Goal: Task Accomplishment & Management: Use online tool/utility

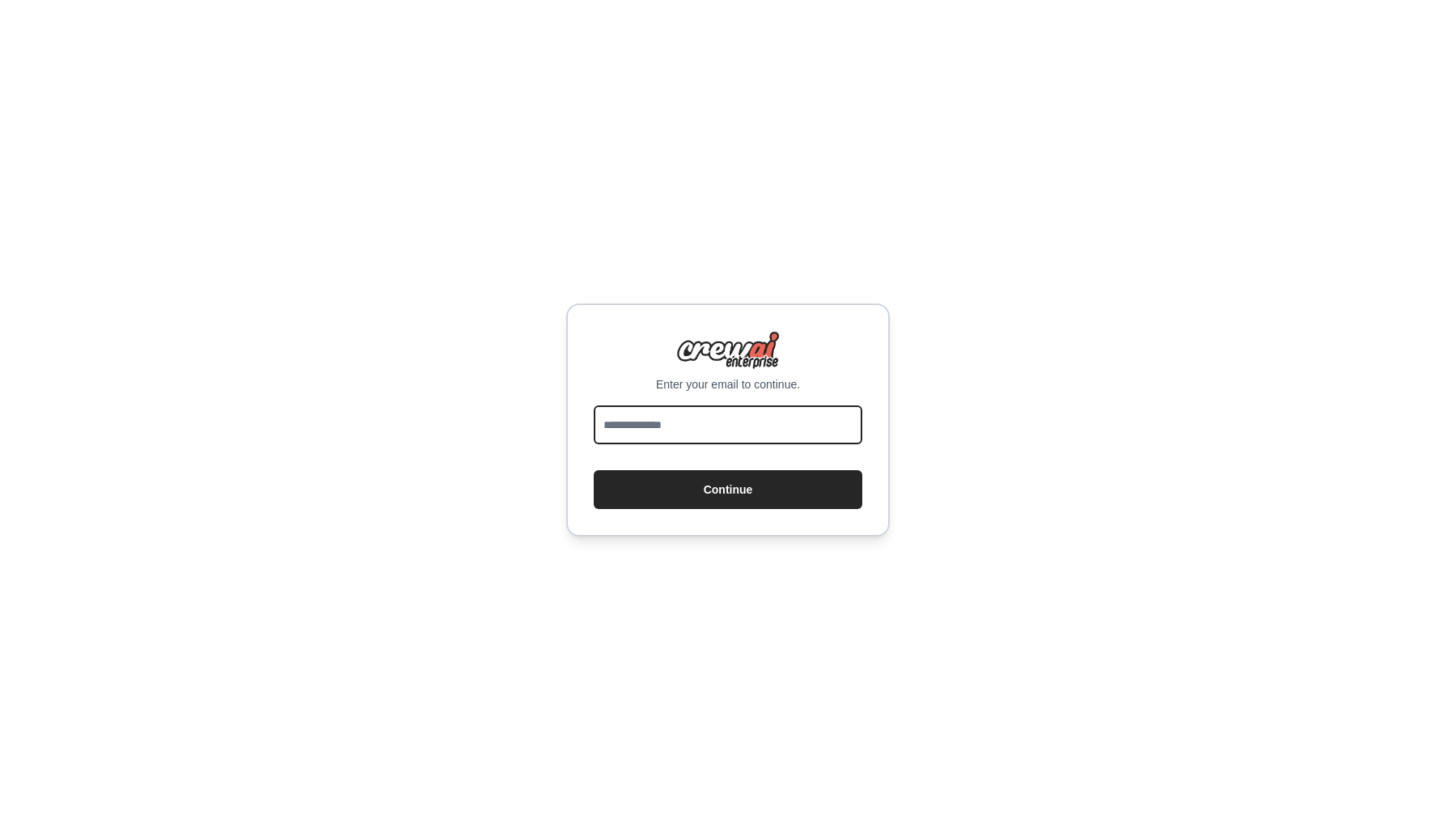
click at [687, 430] on input "email" at bounding box center [728, 424] width 269 height 39
type input "**********"
click at [732, 490] on button "Continue" at bounding box center [728, 489] width 269 height 39
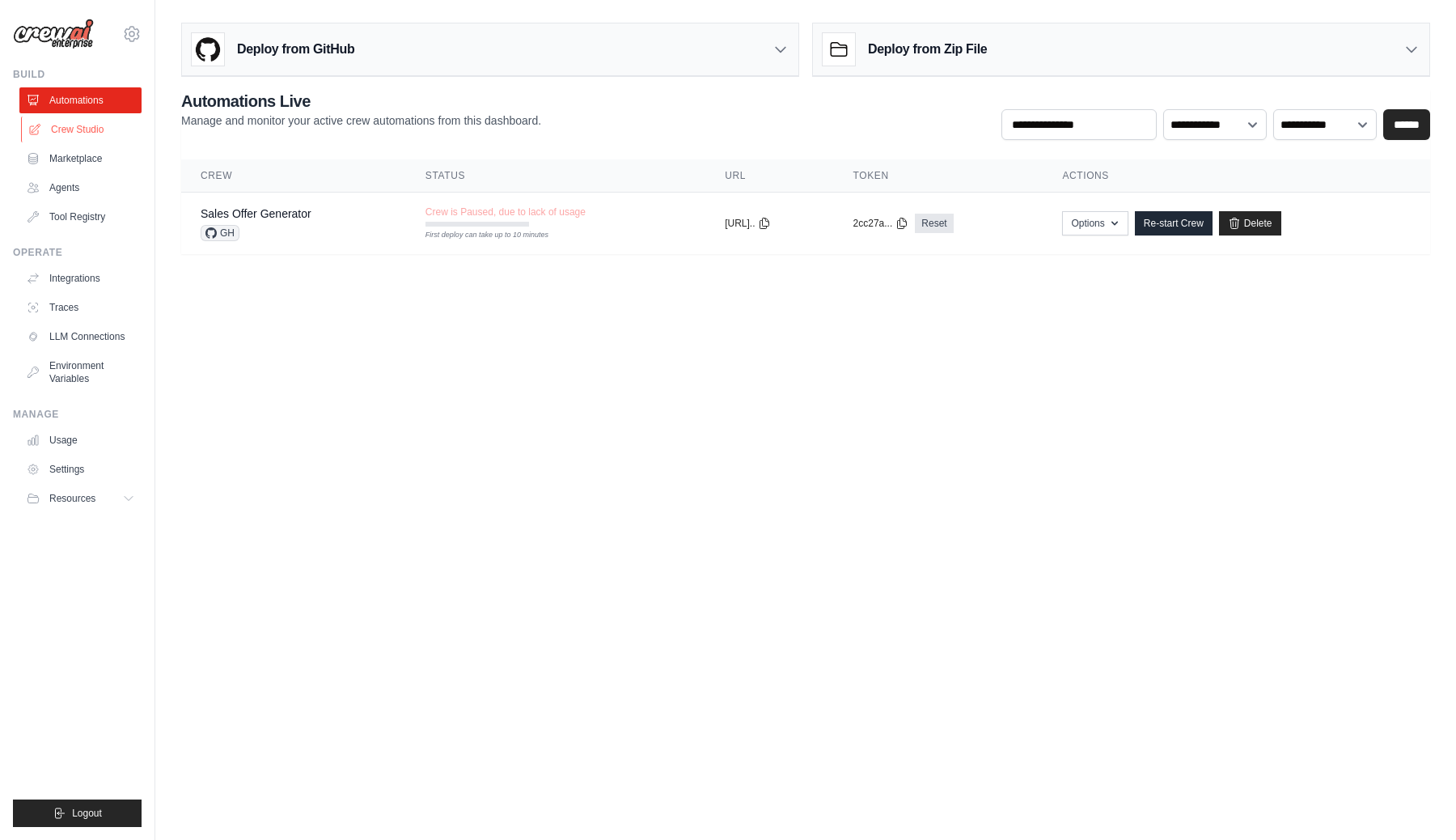
click at [81, 125] on link "Crew Studio" at bounding box center [82, 129] width 123 height 26
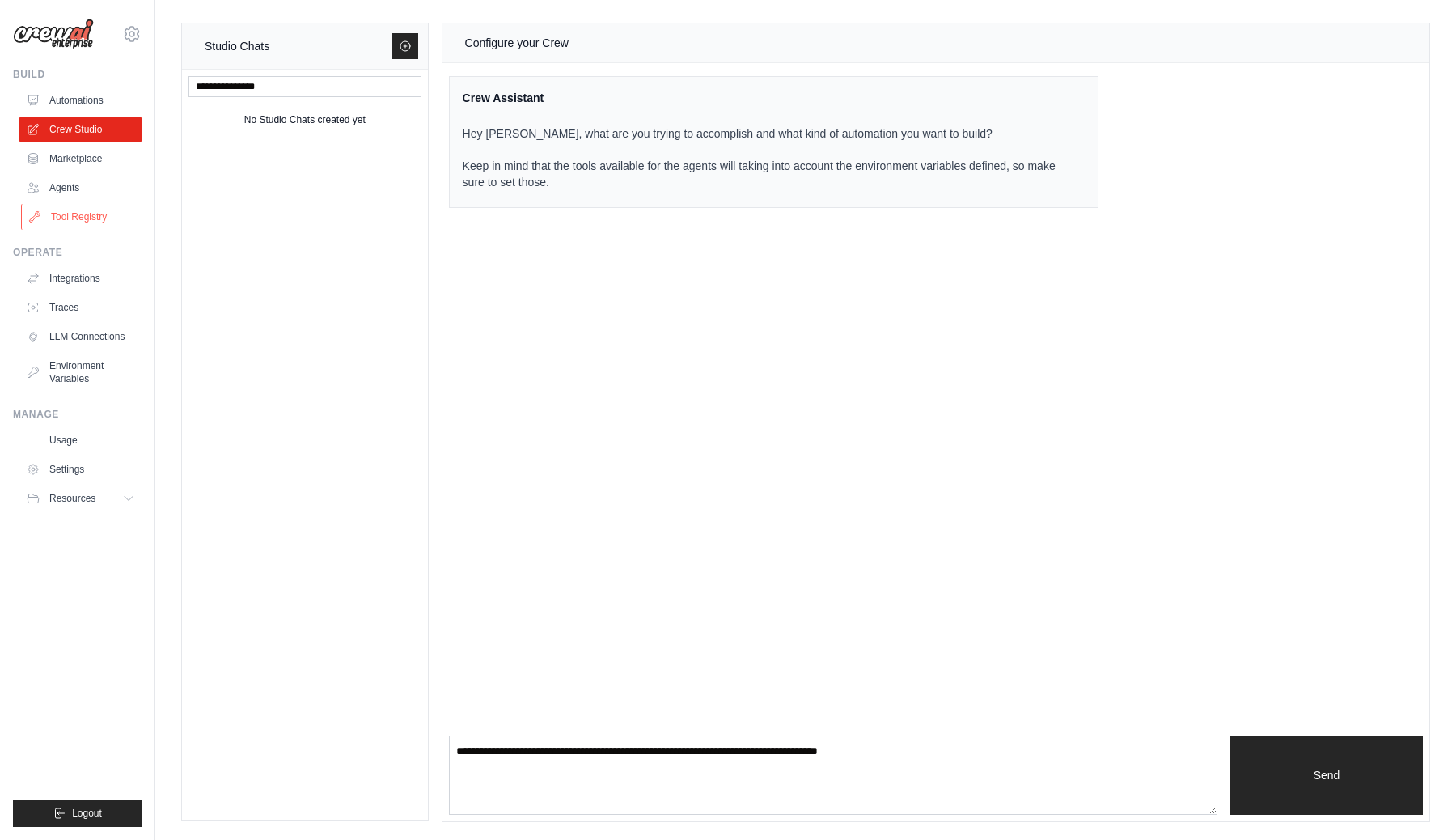
click at [86, 216] on link "Tool Registry" at bounding box center [82, 216] width 123 height 26
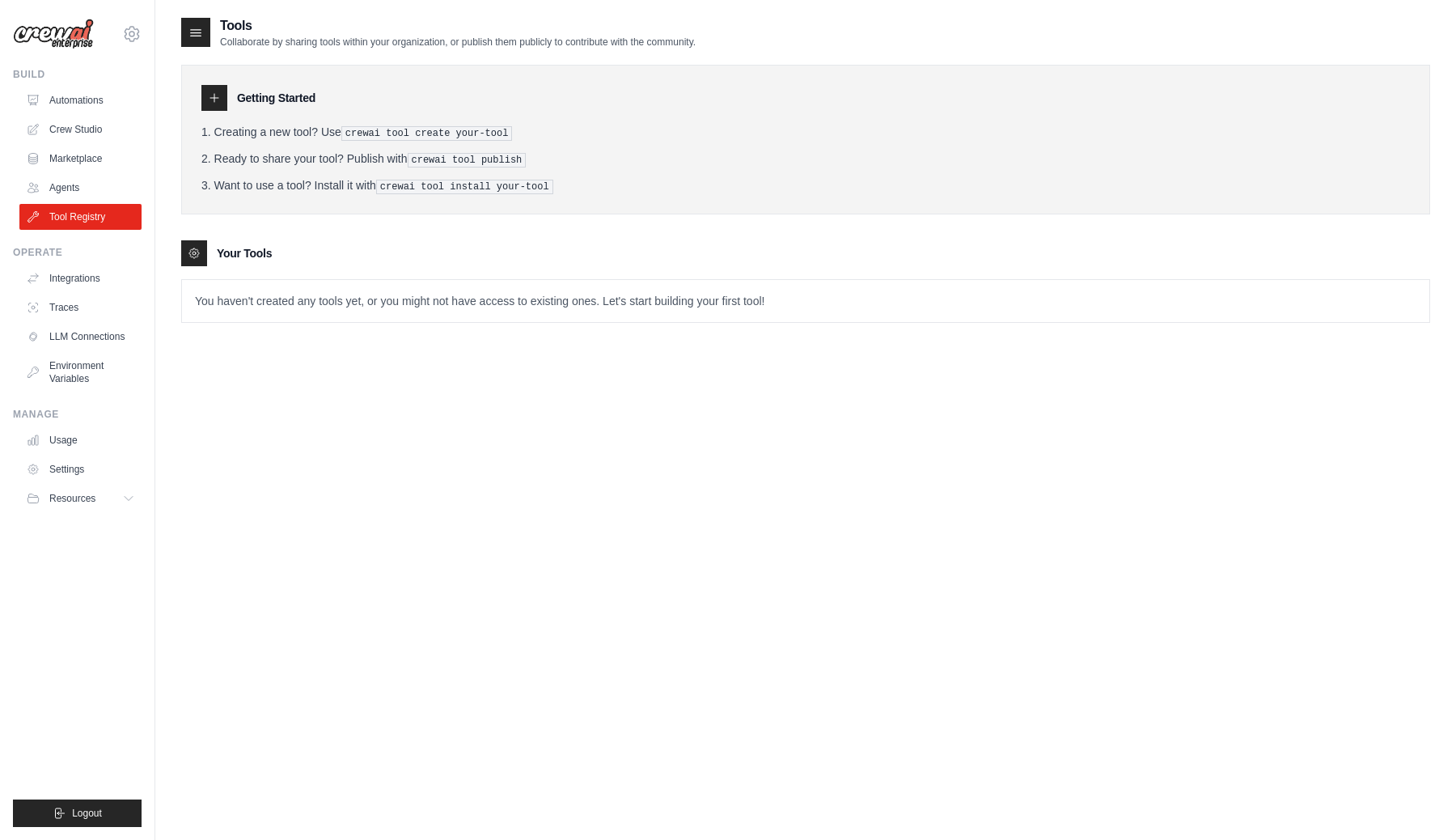
click at [216, 295] on p "You haven't created any tools yet, or you might not have access to existing one…" at bounding box center [805, 301] width 1247 height 42
click at [401, 289] on p "You haven't created any tools yet, or you might not have access to existing one…" at bounding box center [805, 301] width 1247 height 42
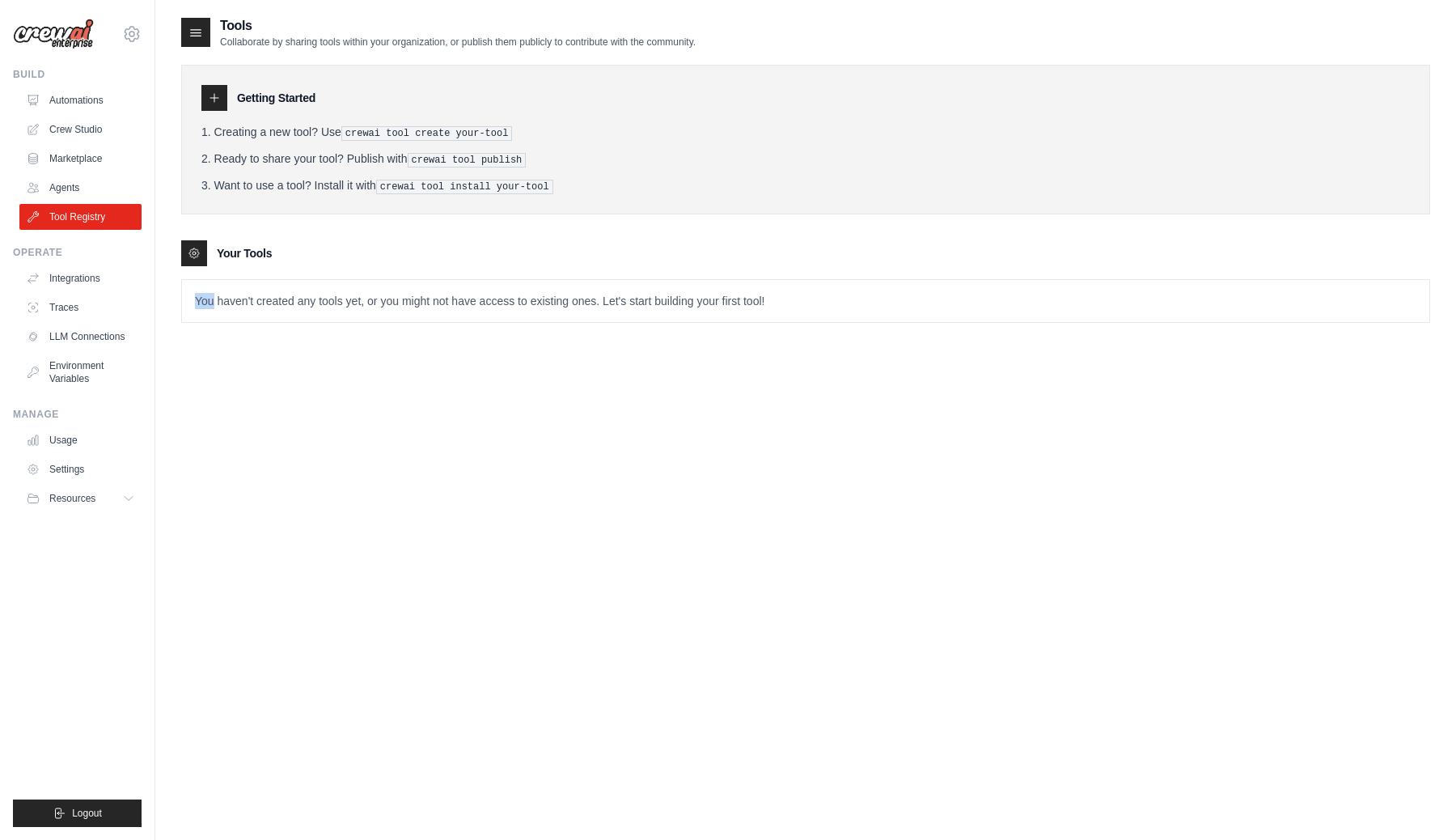
click at [401, 289] on p "You haven't created any tools yet, or you might not have access to existing one…" at bounding box center [805, 301] width 1247 height 42
click at [453, 294] on p "You haven't created any tools yet, or you might not have access to existing one…" at bounding box center [805, 301] width 1247 height 42
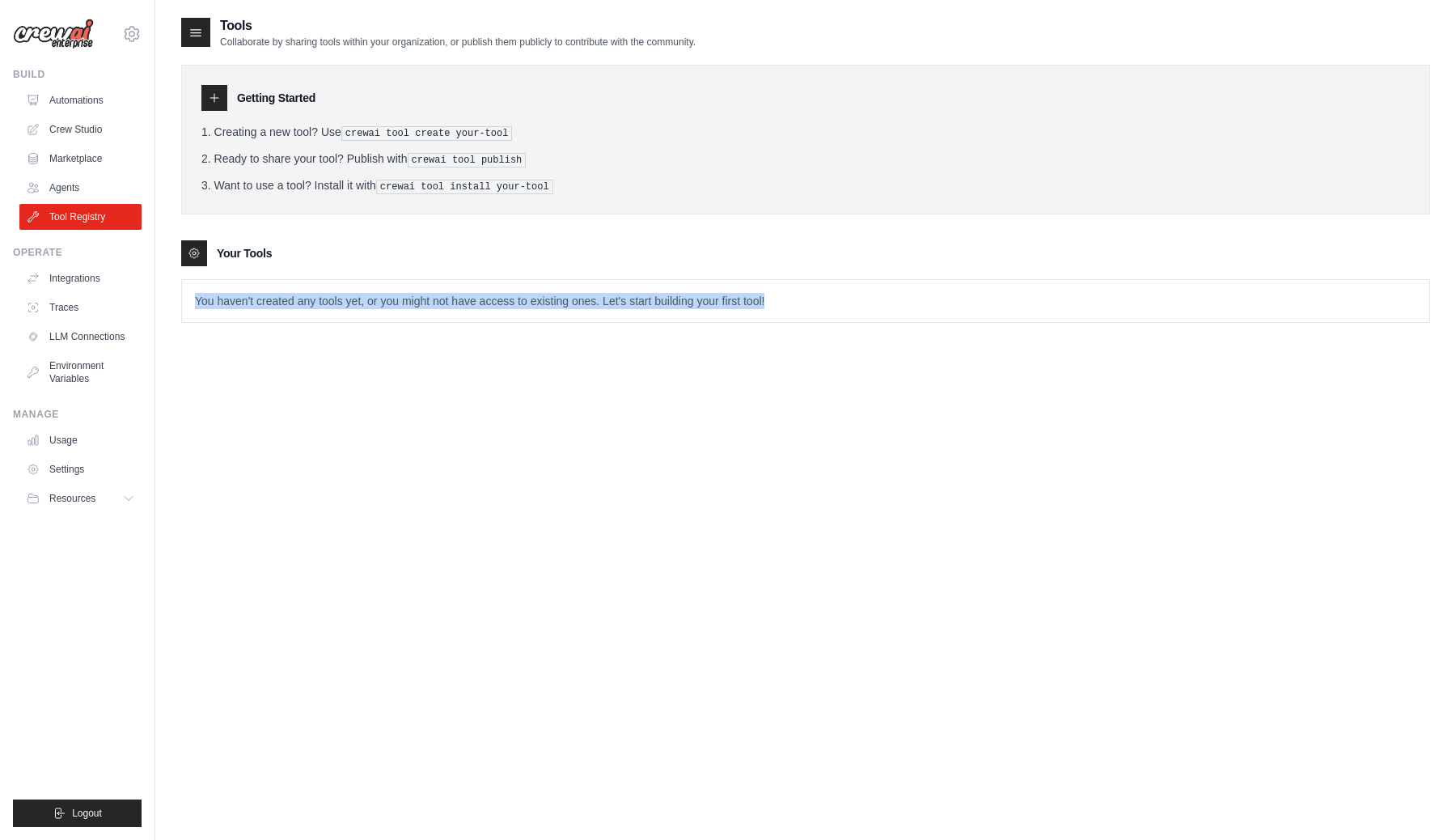
click at [203, 303] on p "You haven't created any tools yet, or you might not have access to existing one…" at bounding box center [805, 301] width 1247 height 42
drag, startPoint x: 203, startPoint y: 303, endPoint x: 832, endPoint y: 303, distance: 629.0
click at [832, 303] on p "You haven't created any tools yet, or you might not have access to existing one…" at bounding box center [805, 301] width 1247 height 42
click at [761, 300] on p "You haven't created any tools yet, or you might not have access to existing one…" at bounding box center [805, 301] width 1247 height 42
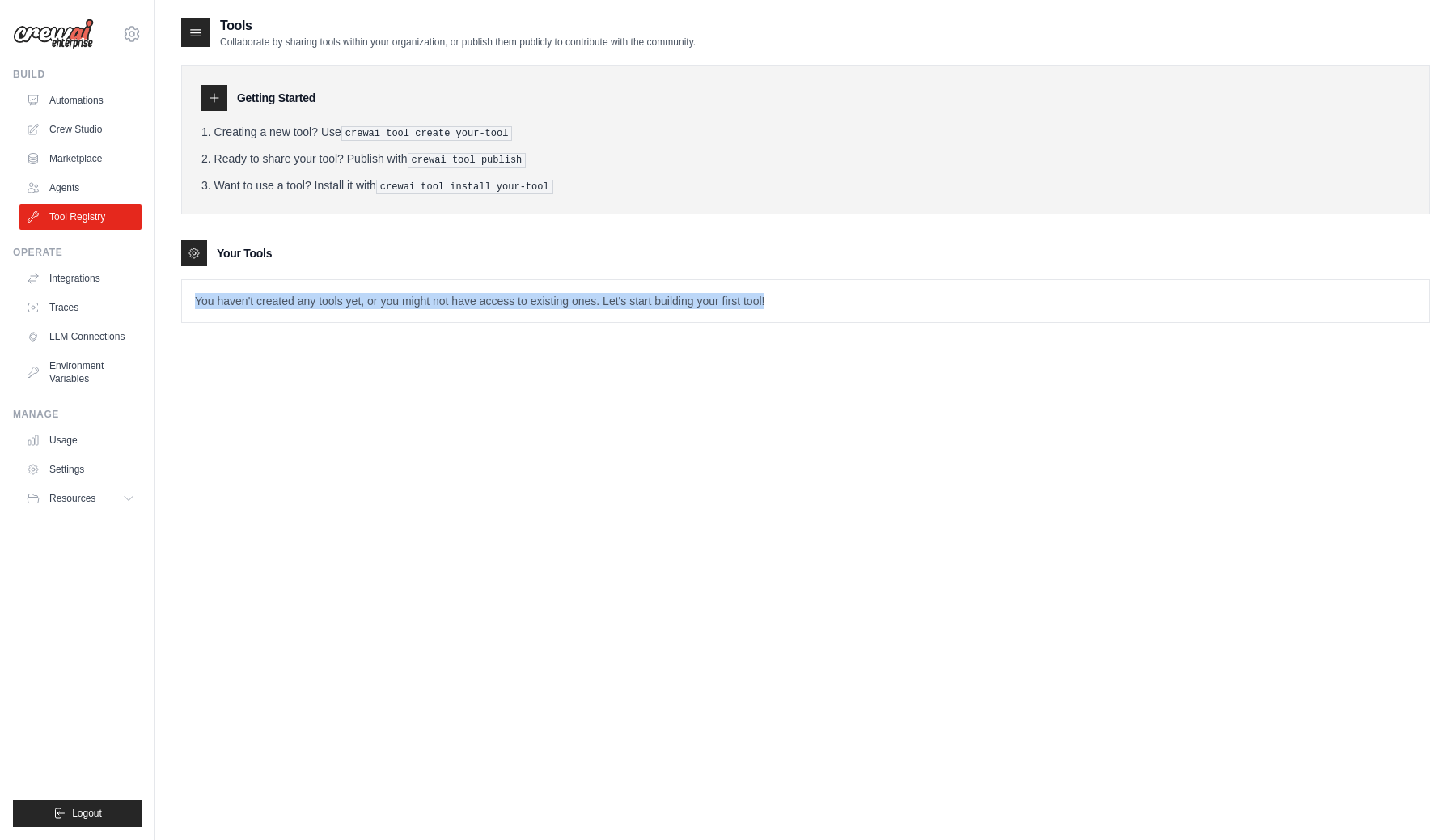
click at [761, 300] on p "You haven't created any tools yet, or you might not have access to existing one…" at bounding box center [805, 301] width 1247 height 42
click at [763, 298] on p "You haven't created any tools yet, or you might not have access to existing one…" at bounding box center [805, 301] width 1247 height 42
drag, startPoint x: 763, startPoint y: 298, endPoint x: 180, endPoint y: 295, distance: 583.0
click at [180, 295] on div "Tools Collaborate by sharing tools within your organization, or publish them pu…" at bounding box center [805, 436] width 1301 height 840
click at [208, 297] on p "You haven't created any tools yet, or you might not have access to existing one…" at bounding box center [805, 301] width 1247 height 42
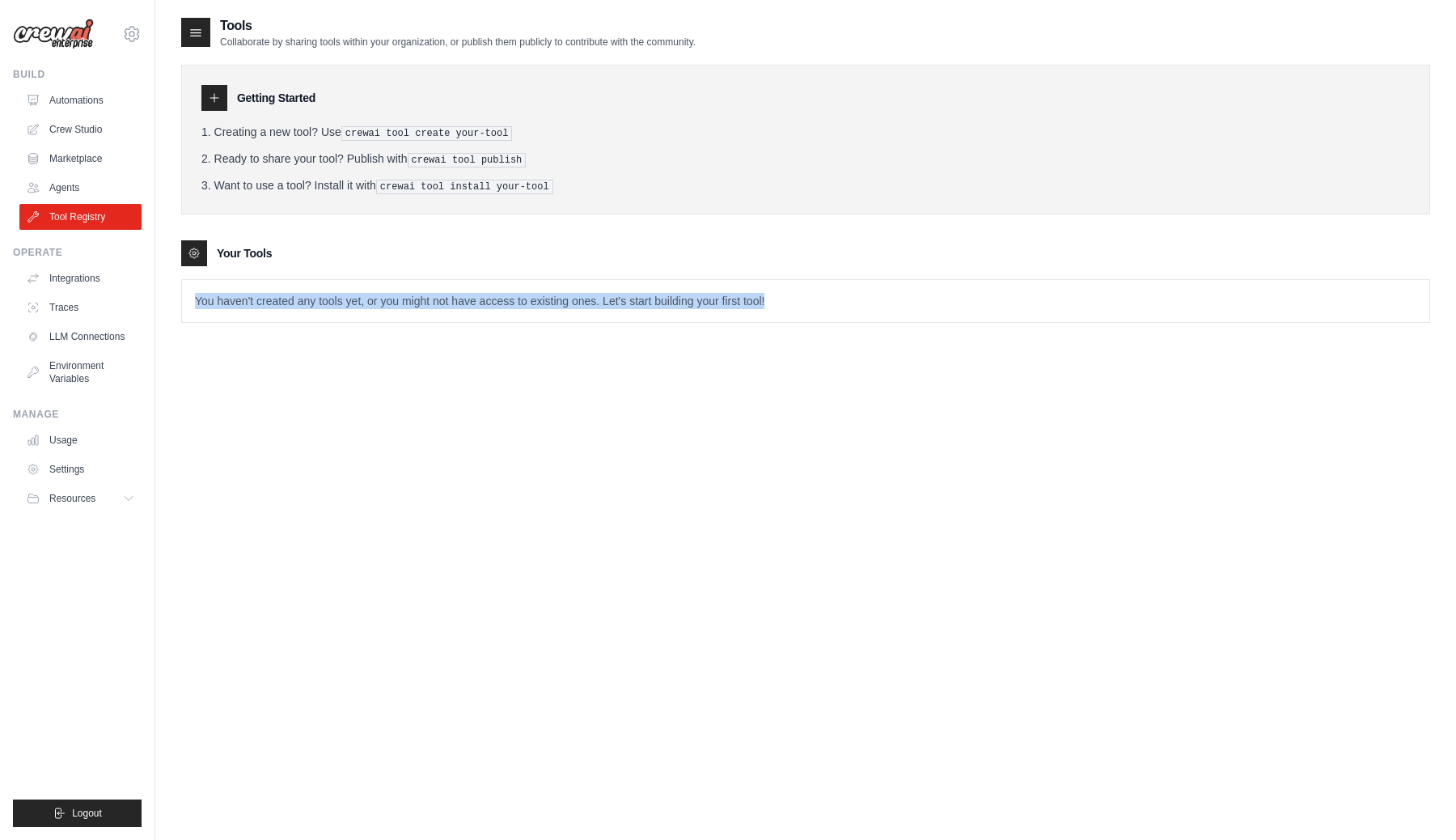
drag, startPoint x: 208, startPoint y: 297, endPoint x: 775, endPoint y: 302, distance: 567.0
click at [775, 302] on p "You haven't created any tools yet, or you might not have access to existing one…" at bounding box center [805, 301] width 1247 height 42
click at [764, 302] on p "You haven't created any tools yet, or you might not have access to existing one…" at bounding box center [805, 301] width 1247 height 42
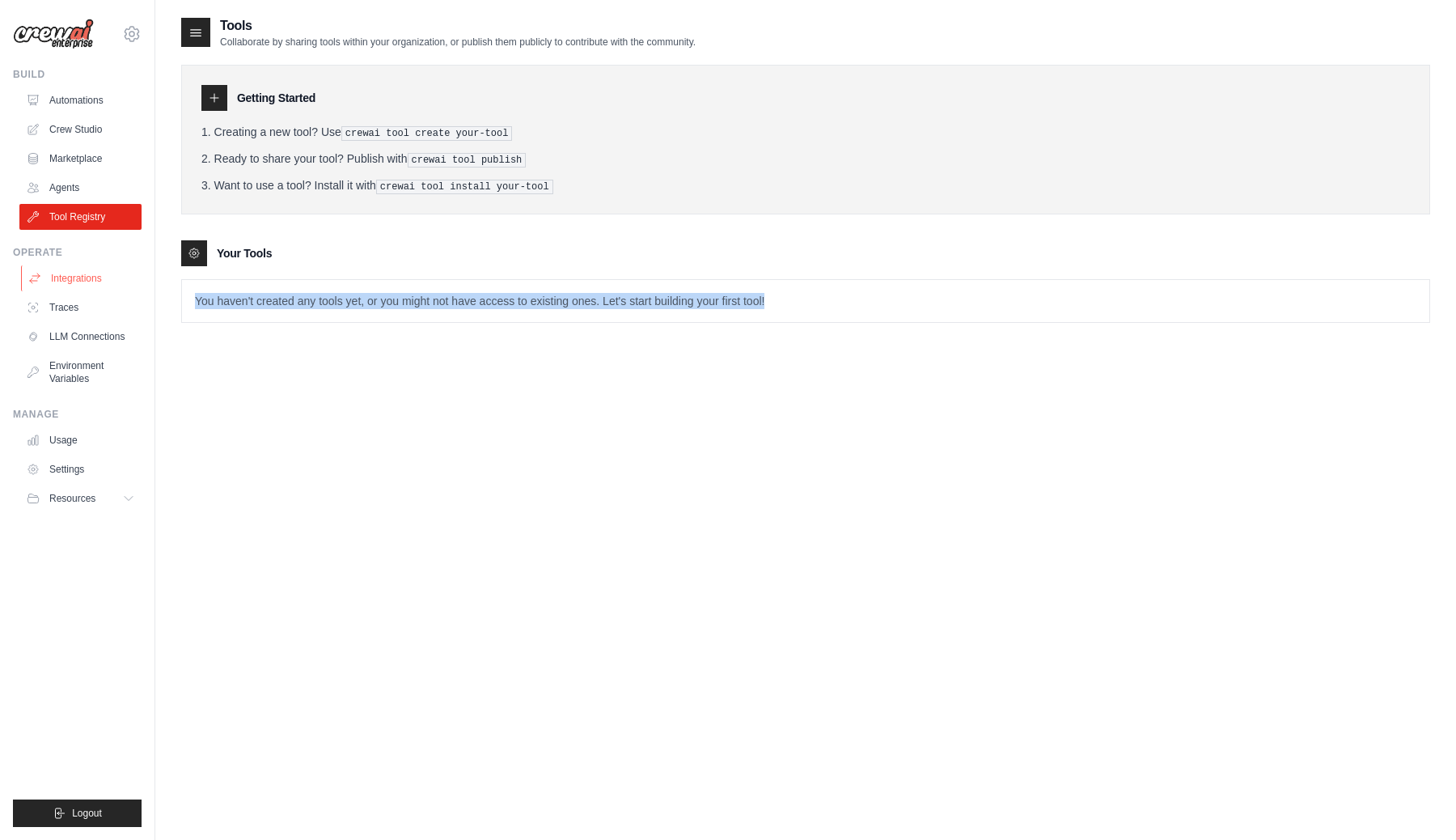
click at [76, 276] on link "Integrations" at bounding box center [82, 278] width 123 height 26
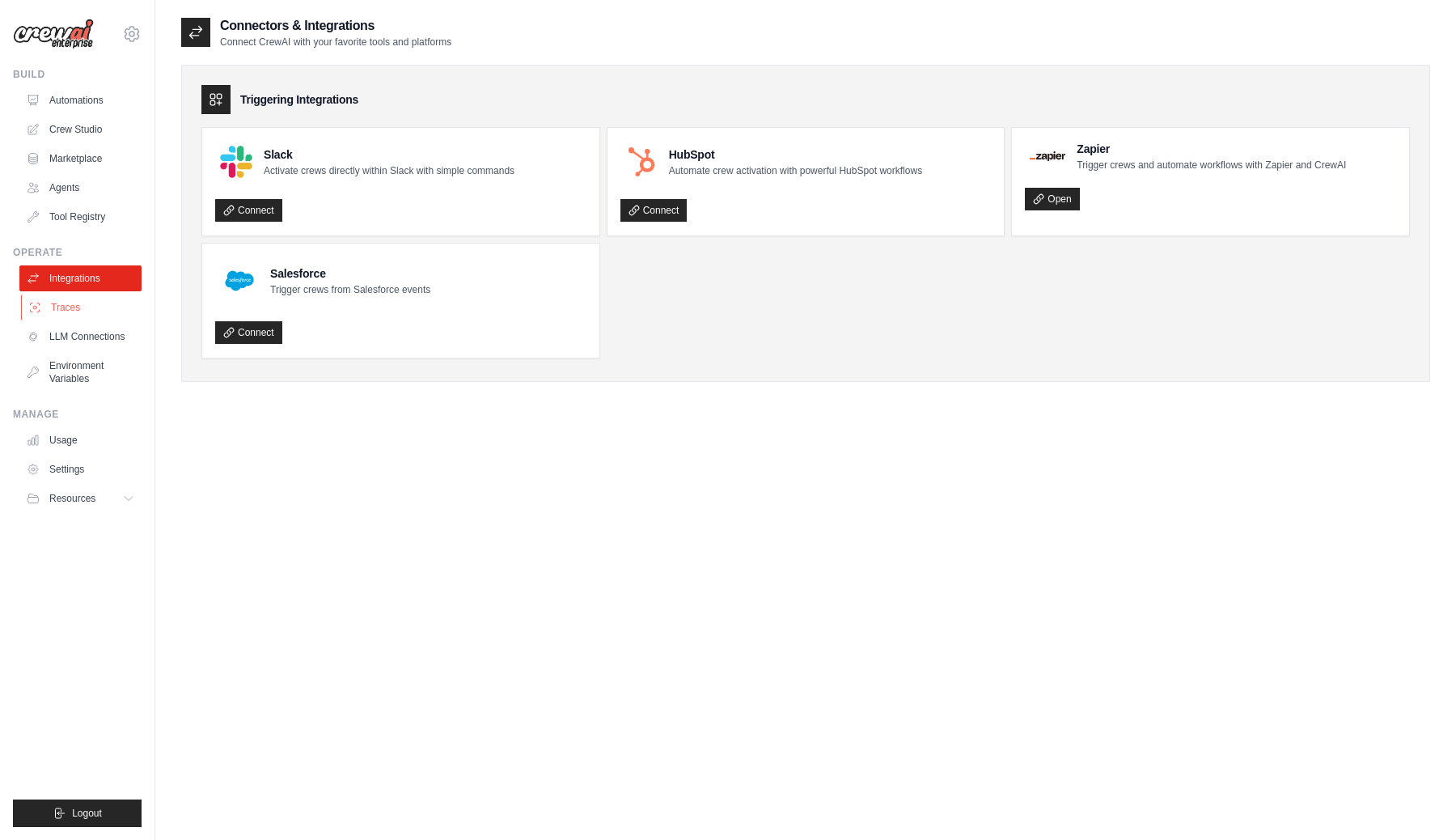
click at [67, 309] on link "Traces" at bounding box center [82, 307] width 123 height 26
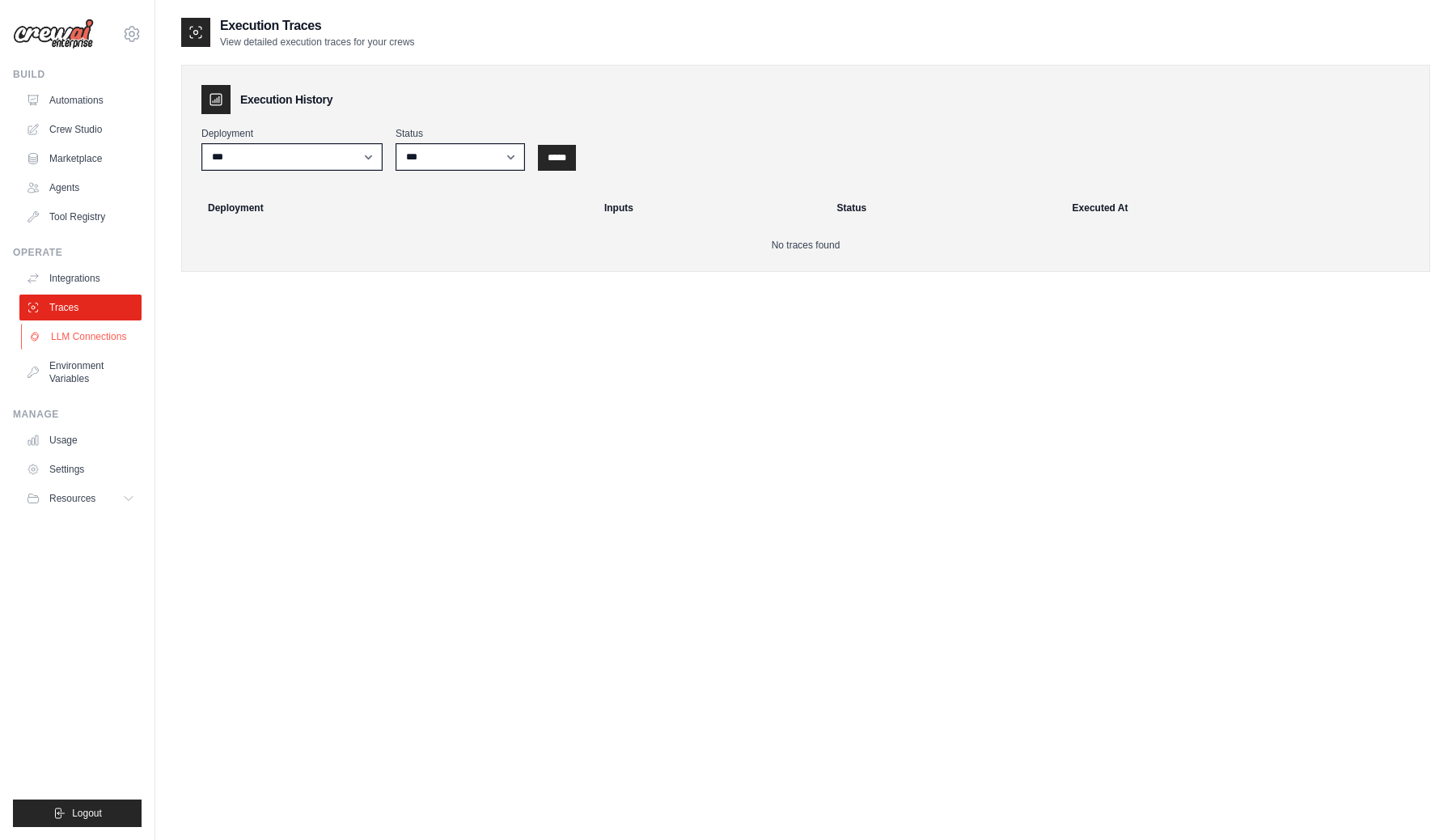
click at [87, 340] on link "LLM Connections" at bounding box center [82, 336] width 123 height 26
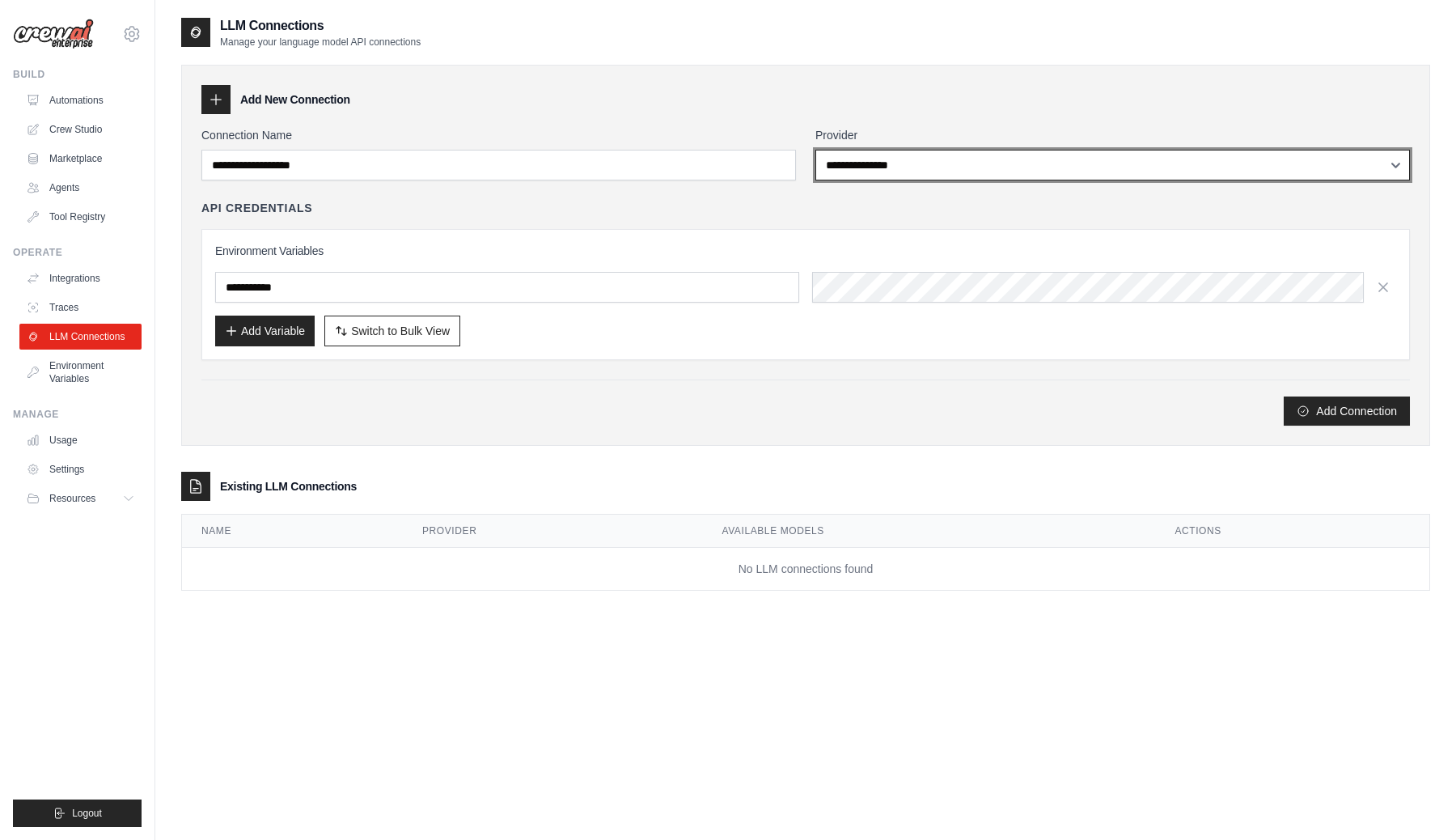
click at [833, 174] on select "**********" at bounding box center [1112, 165] width 594 height 31
click at [907, 158] on select "**********" at bounding box center [1112, 165] width 594 height 31
select select "*********"
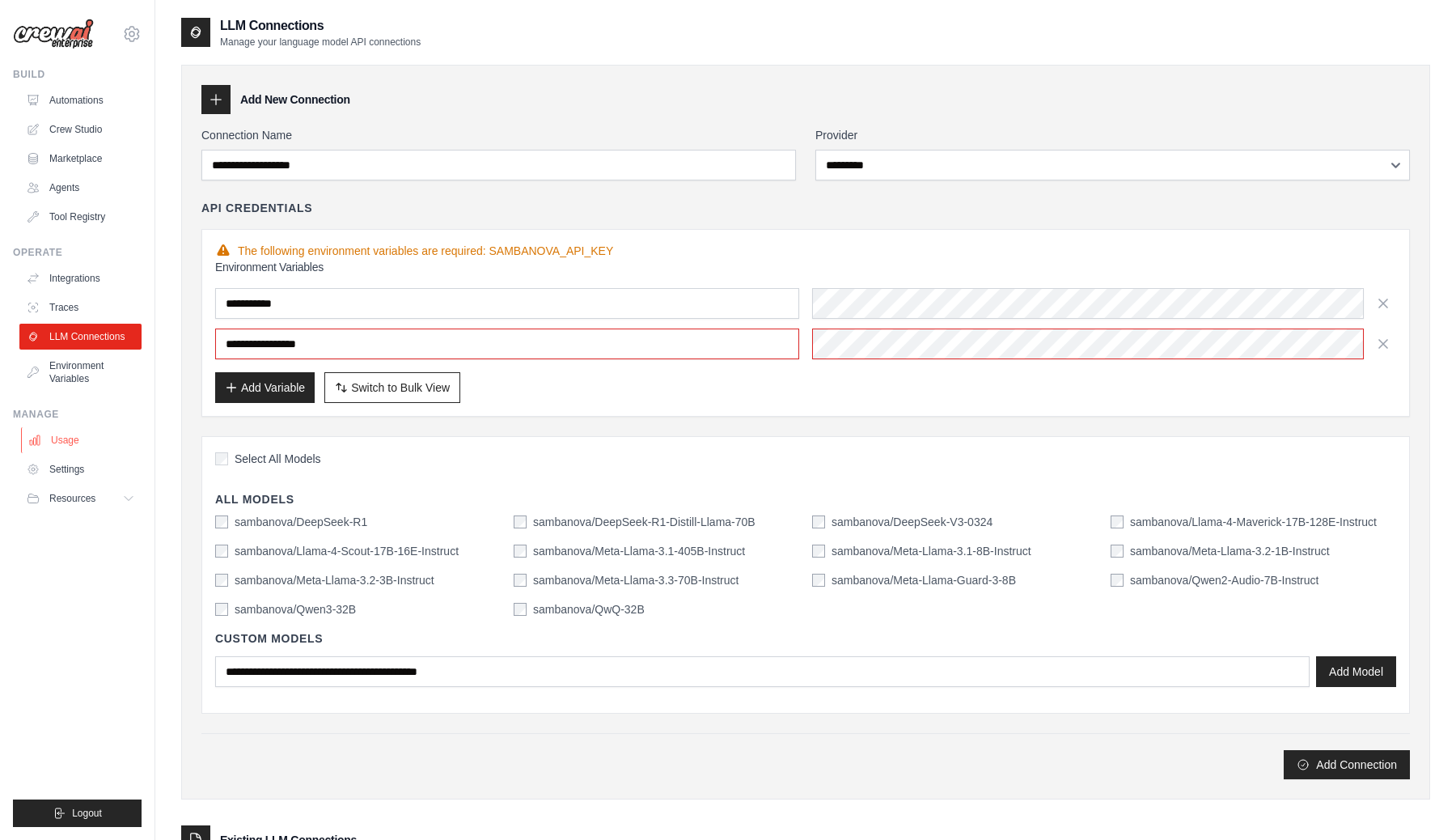
click at [80, 439] on link "Usage" at bounding box center [82, 440] width 123 height 26
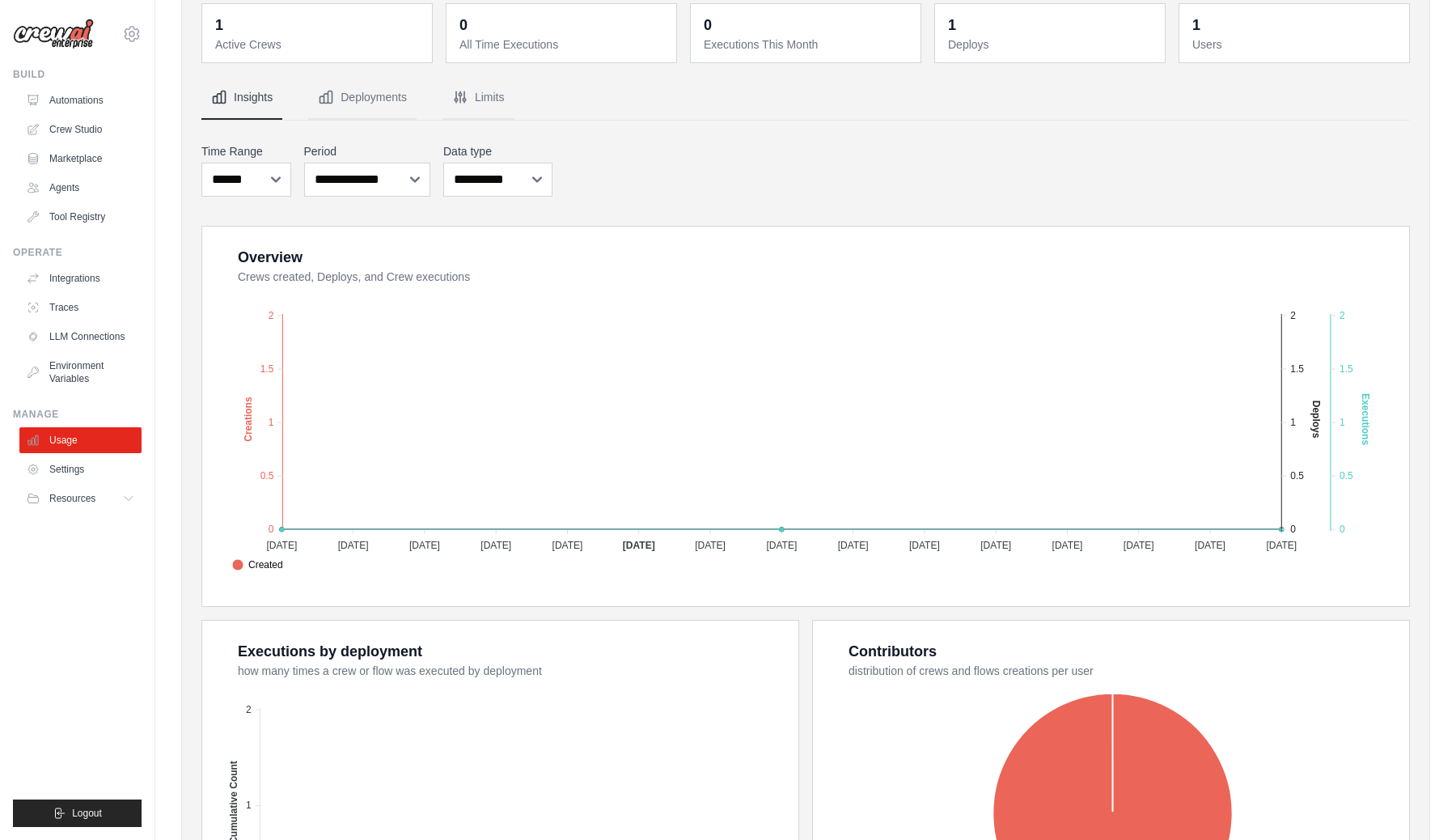
scroll to position [129, 0]
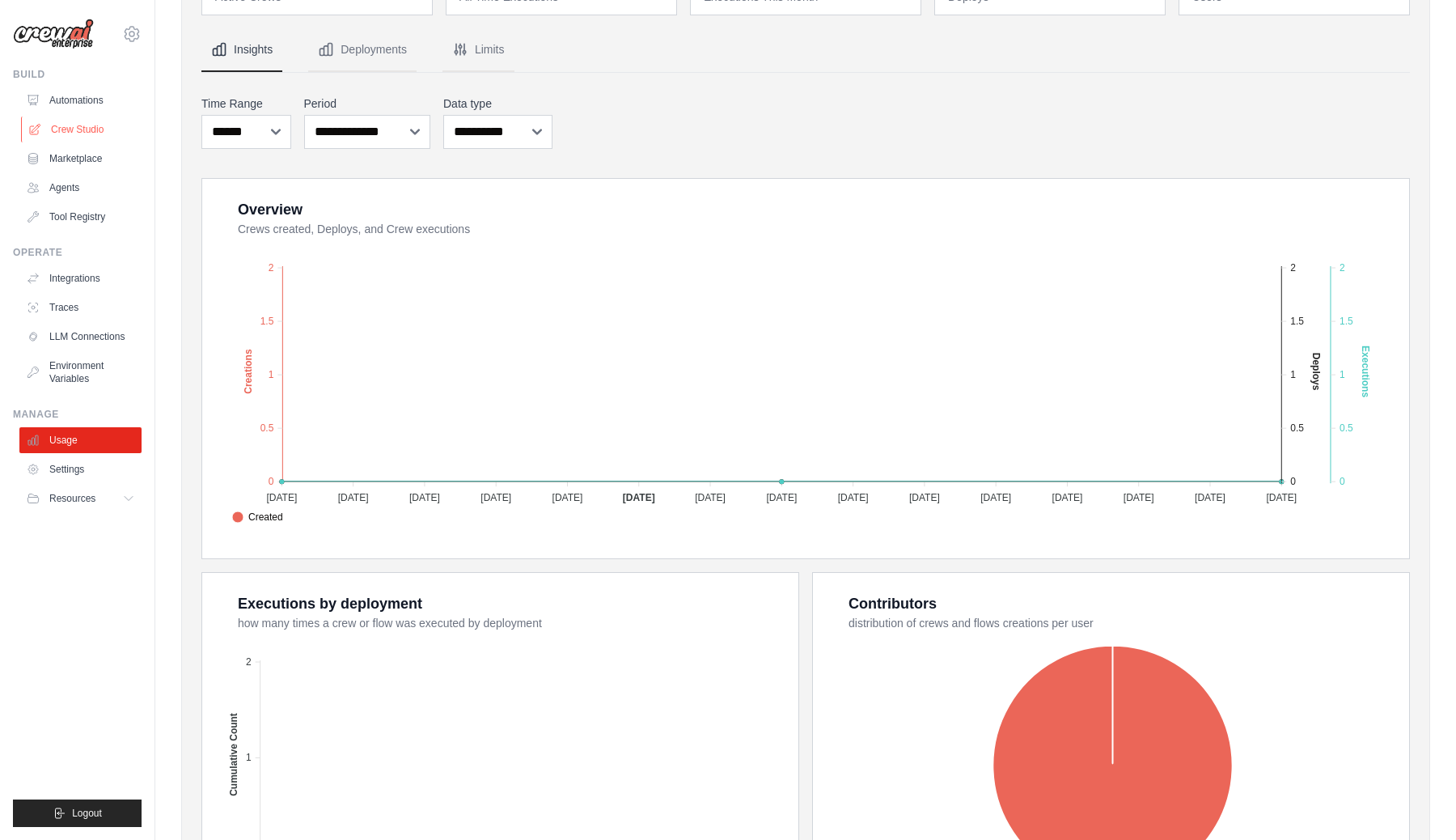
click at [76, 129] on link "Crew Studio" at bounding box center [82, 129] width 123 height 26
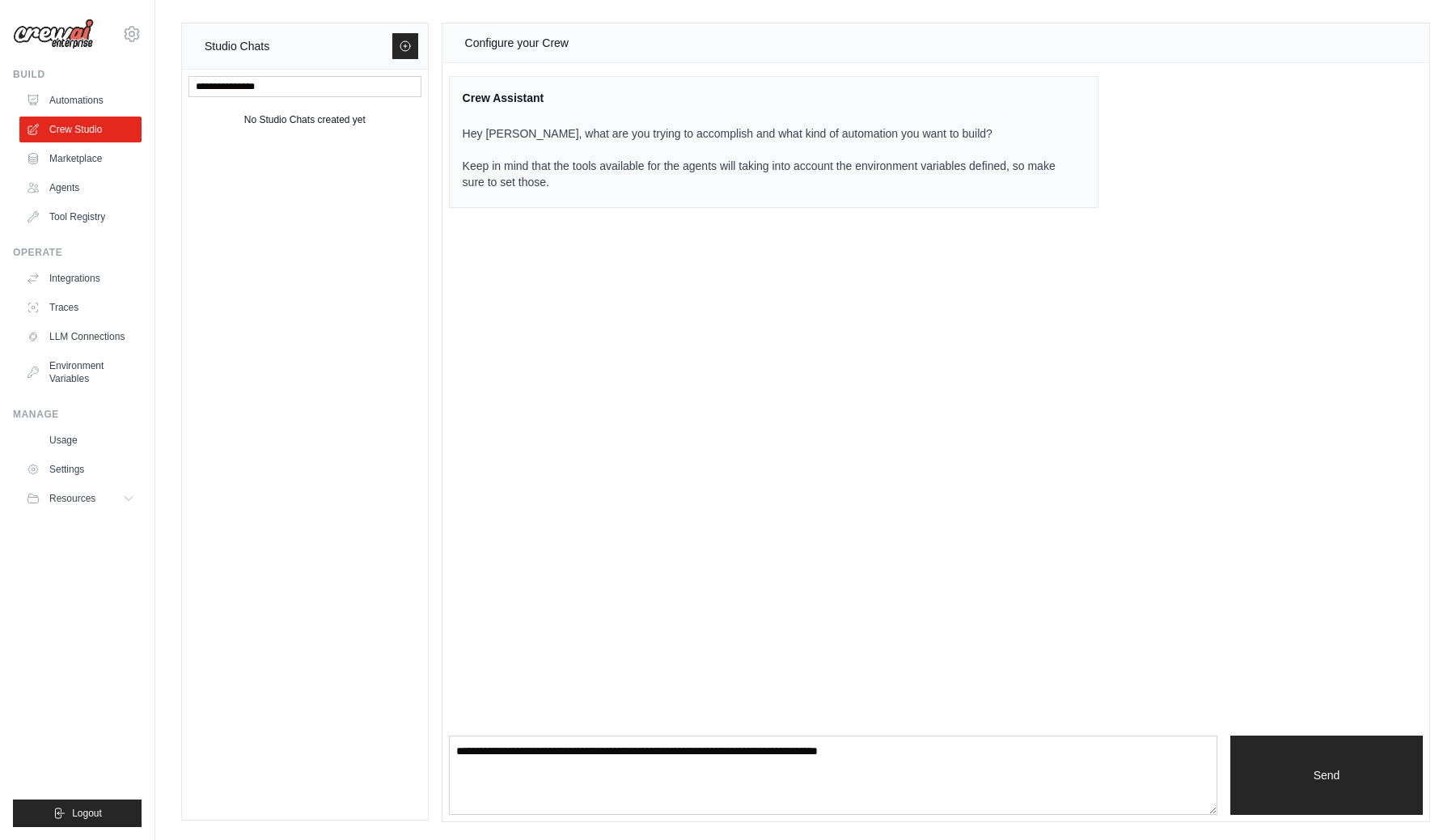
click at [467, 86] on div "Crew Assistant Hey [PERSON_NAME], what are you trying to accomplish and what ki…" at bounding box center [773, 142] width 649 height 132
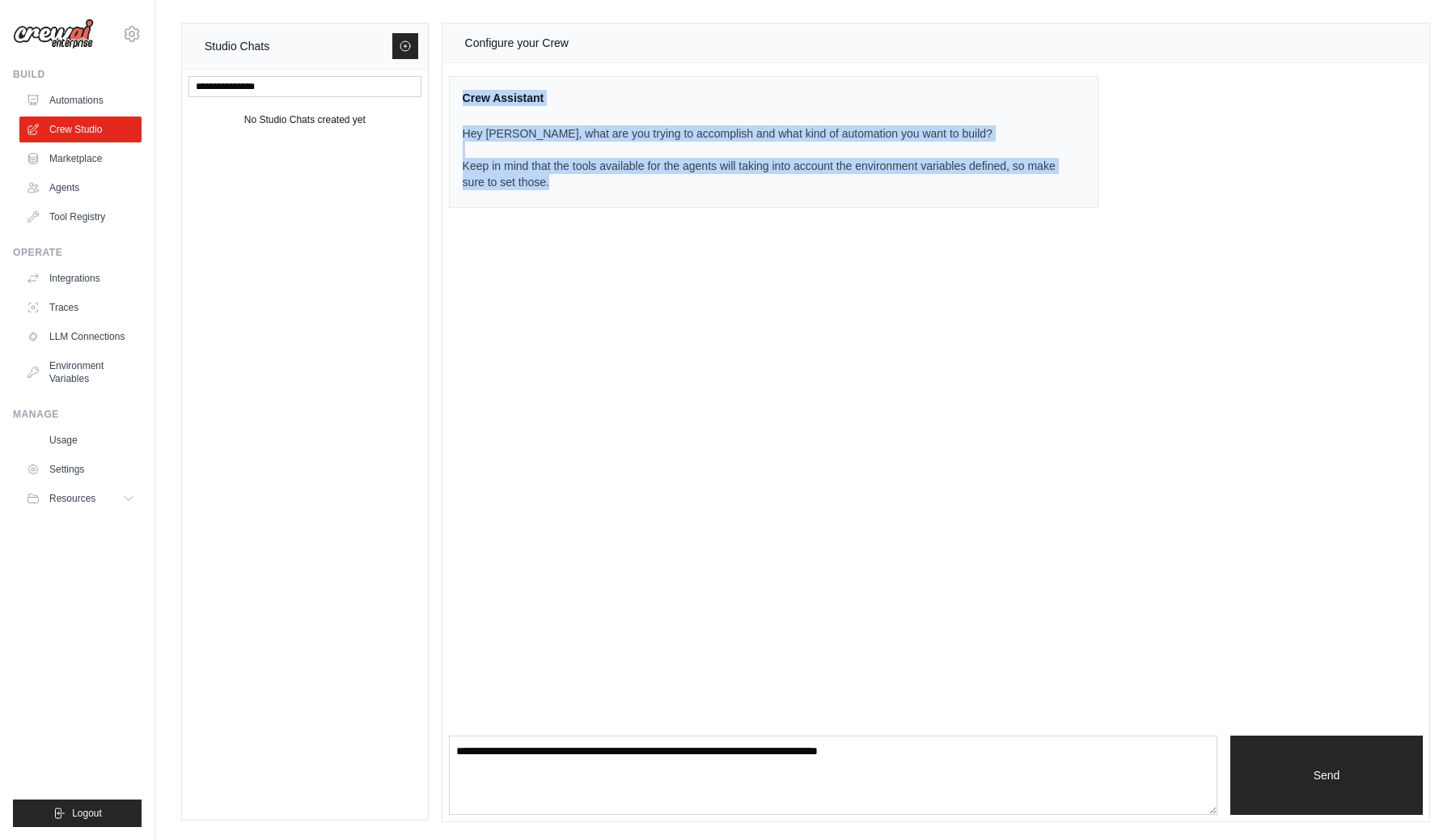
drag, startPoint x: 467, startPoint y: 86, endPoint x: 741, endPoint y: 314, distance: 356.5
click at [741, 312] on div "Configure your Crew Crew Assistant Hey [PERSON_NAME], what are you trying to ac…" at bounding box center [935, 422] width 987 height 798
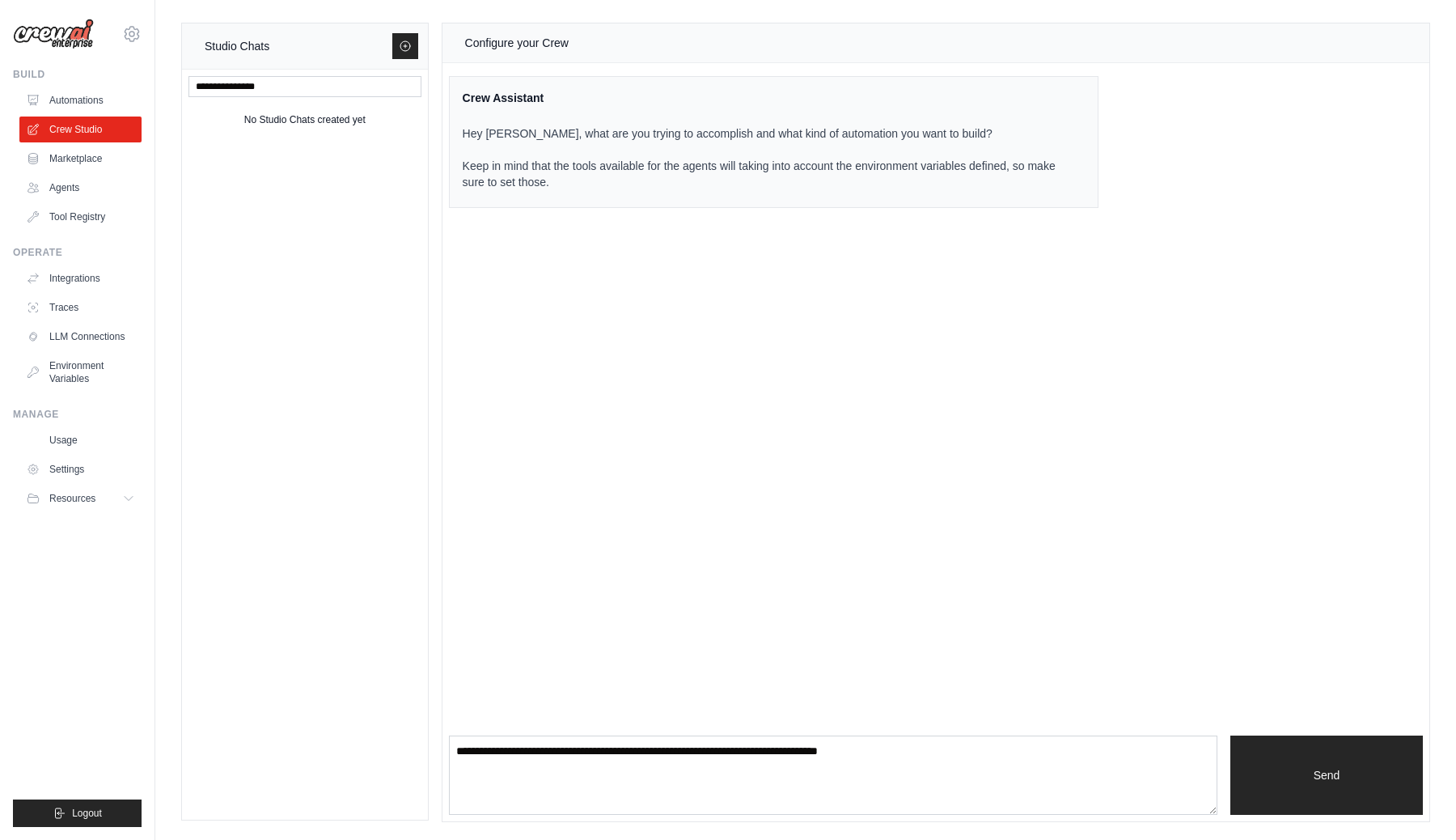
click at [313, 124] on div "No Studio Chats created yet" at bounding box center [304, 120] width 122 height 19
click at [349, 117] on div "No Studio Chats created yet" at bounding box center [304, 120] width 122 height 19
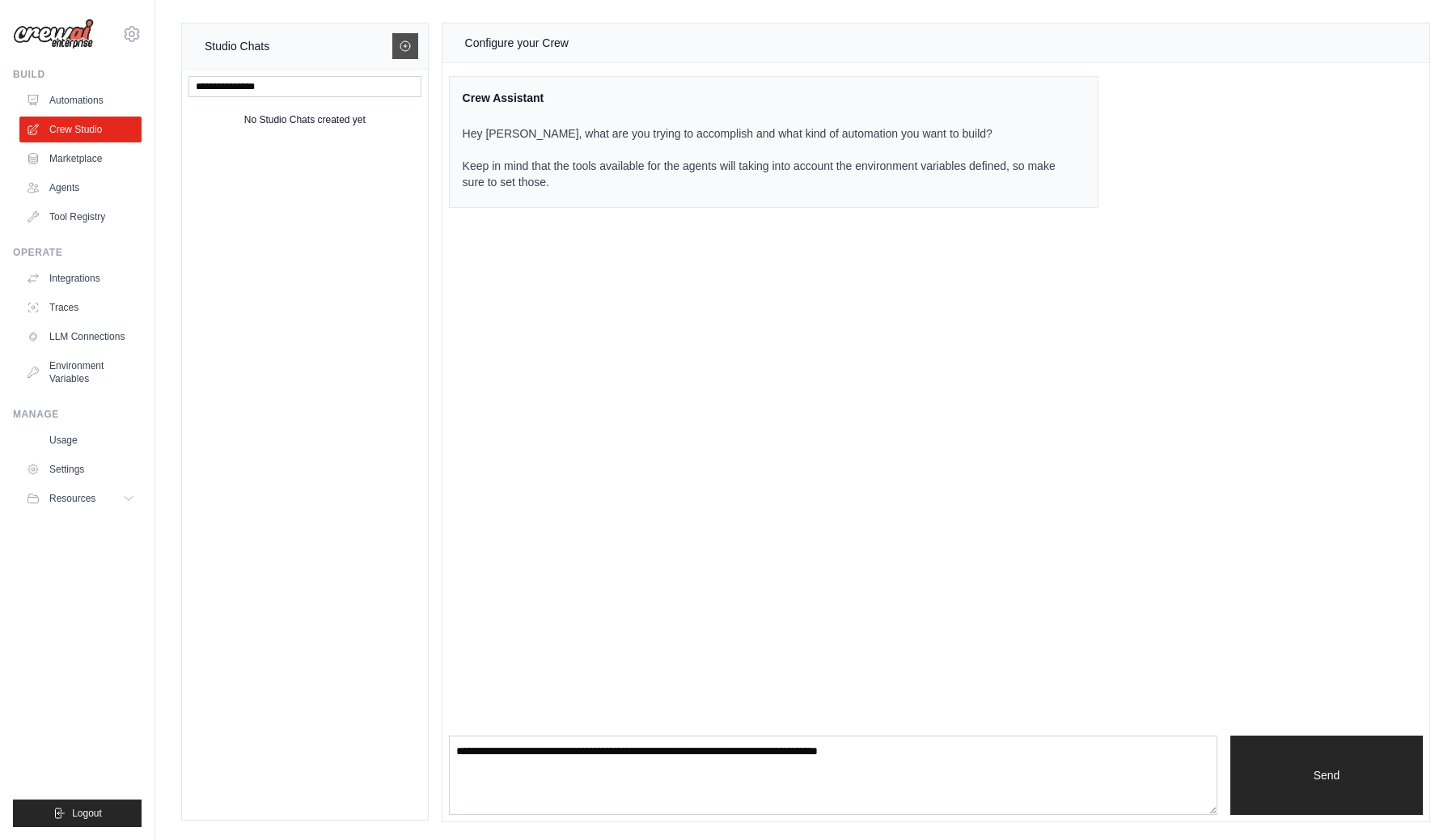
click at [409, 35] on link at bounding box center [405, 46] width 26 height 26
click at [406, 42] on icon at bounding box center [406, 46] width 13 height 13
click at [406, 49] on icon at bounding box center [406, 46] width 13 height 13
click at [467, 102] on div "Crew Assistant" at bounding box center [763, 98] width 602 height 16
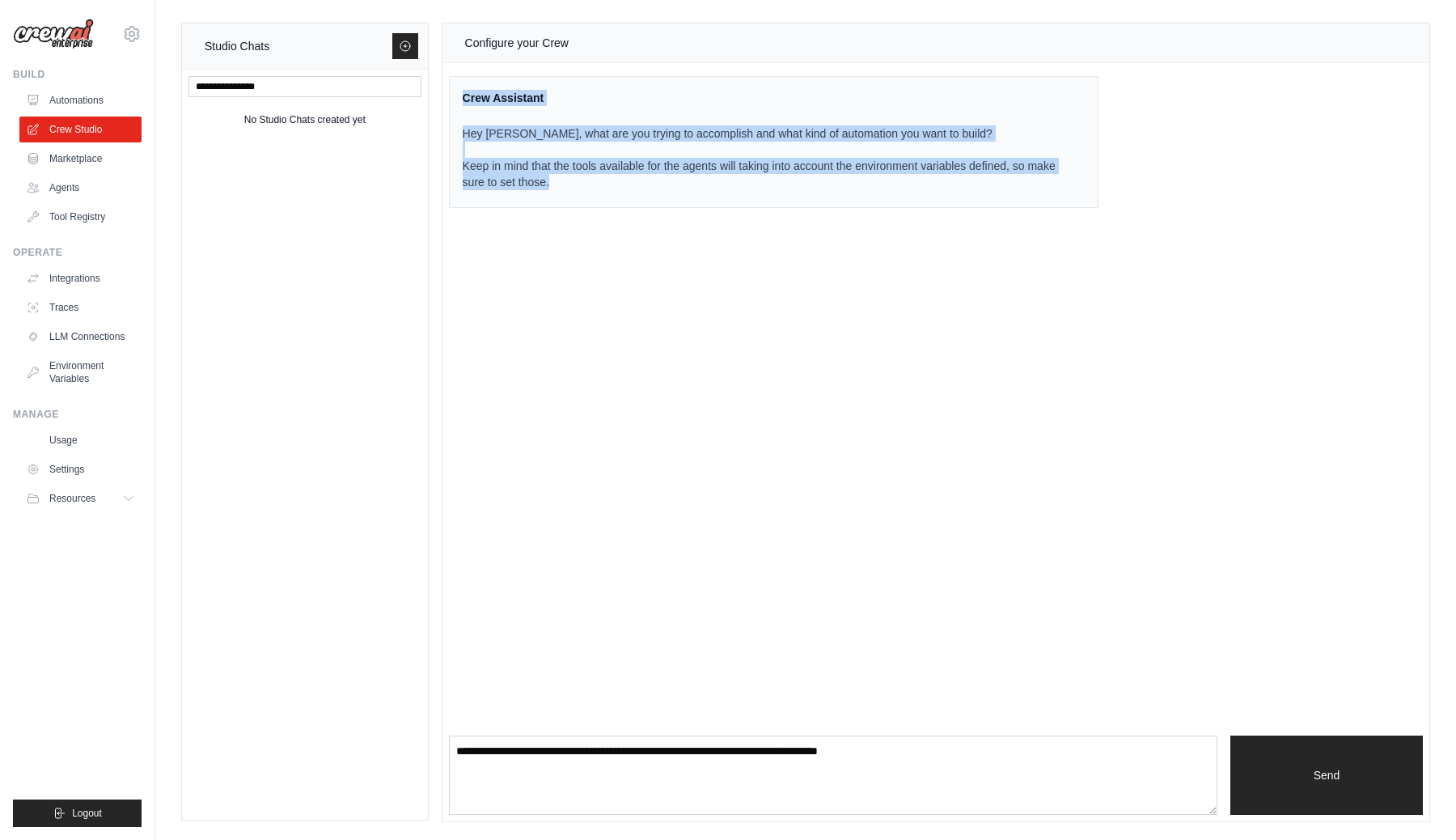
drag, startPoint x: 467, startPoint y: 102, endPoint x: 681, endPoint y: 276, distance: 275.8
click at [679, 274] on div "Configure your Crew Crew Assistant Hey [PERSON_NAME], what are you trying to ac…" at bounding box center [935, 422] width 987 height 798
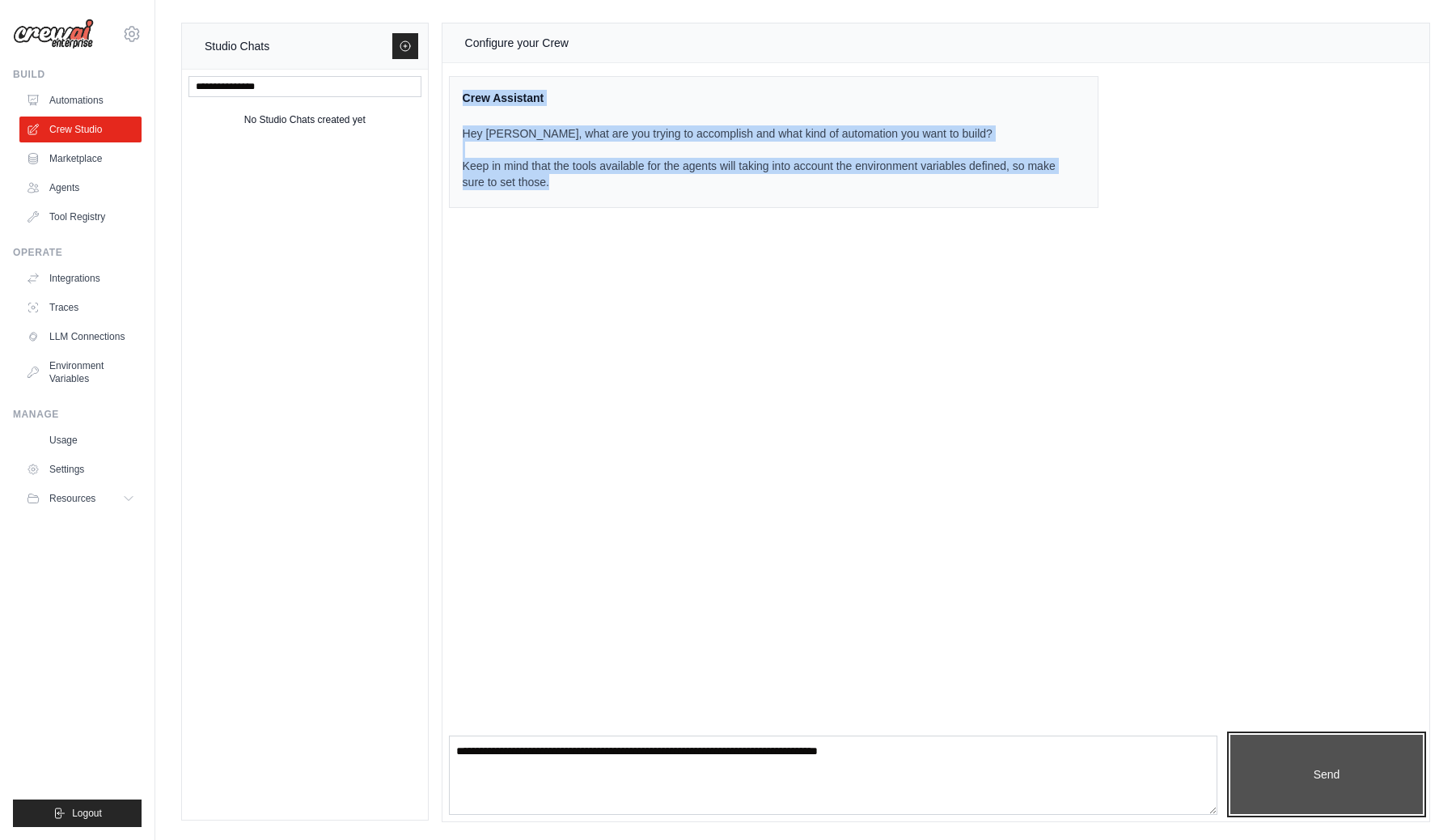
click at [1333, 750] on button "Send" at bounding box center [1326, 774] width 192 height 79
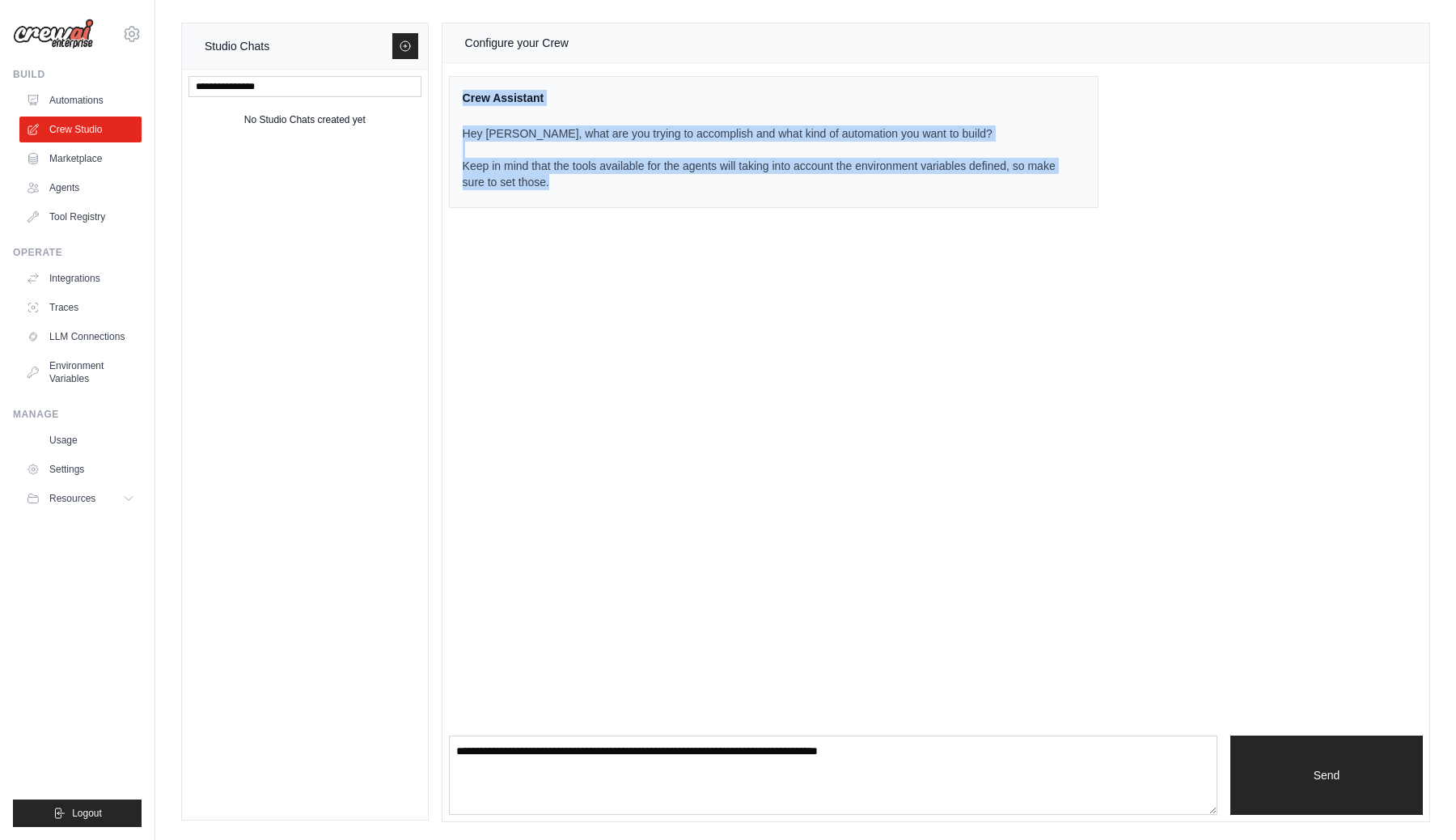
click at [1150, 318] on div "Configure your Crew Crew Assistant Hey [PERSON_NAME], what are you trying to ac…" at bounding box center [935, 422] width 987 height 798
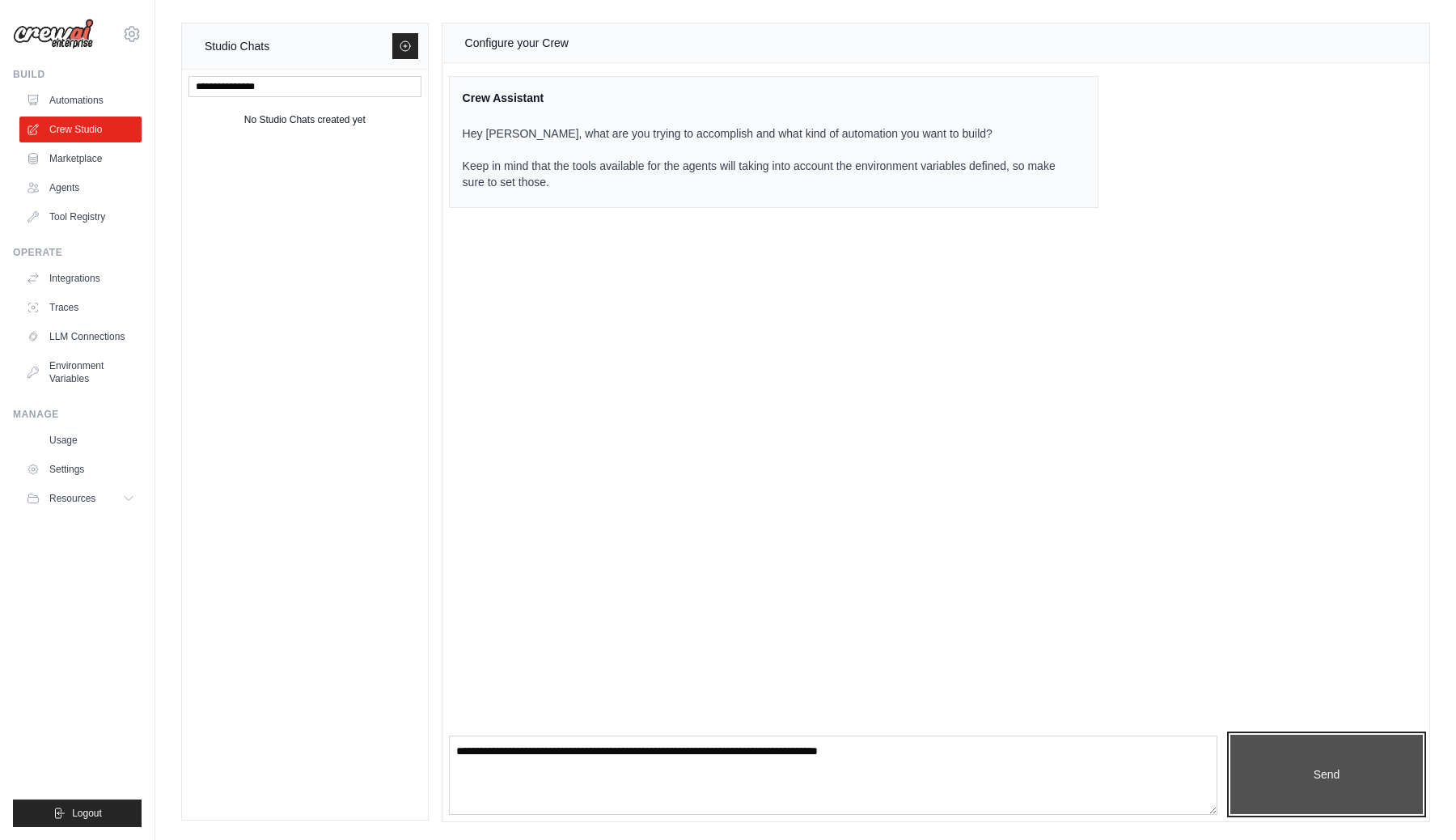
click at [1299, 756] on button "Send" at bounding box center [1326, 774] width 192 height 79
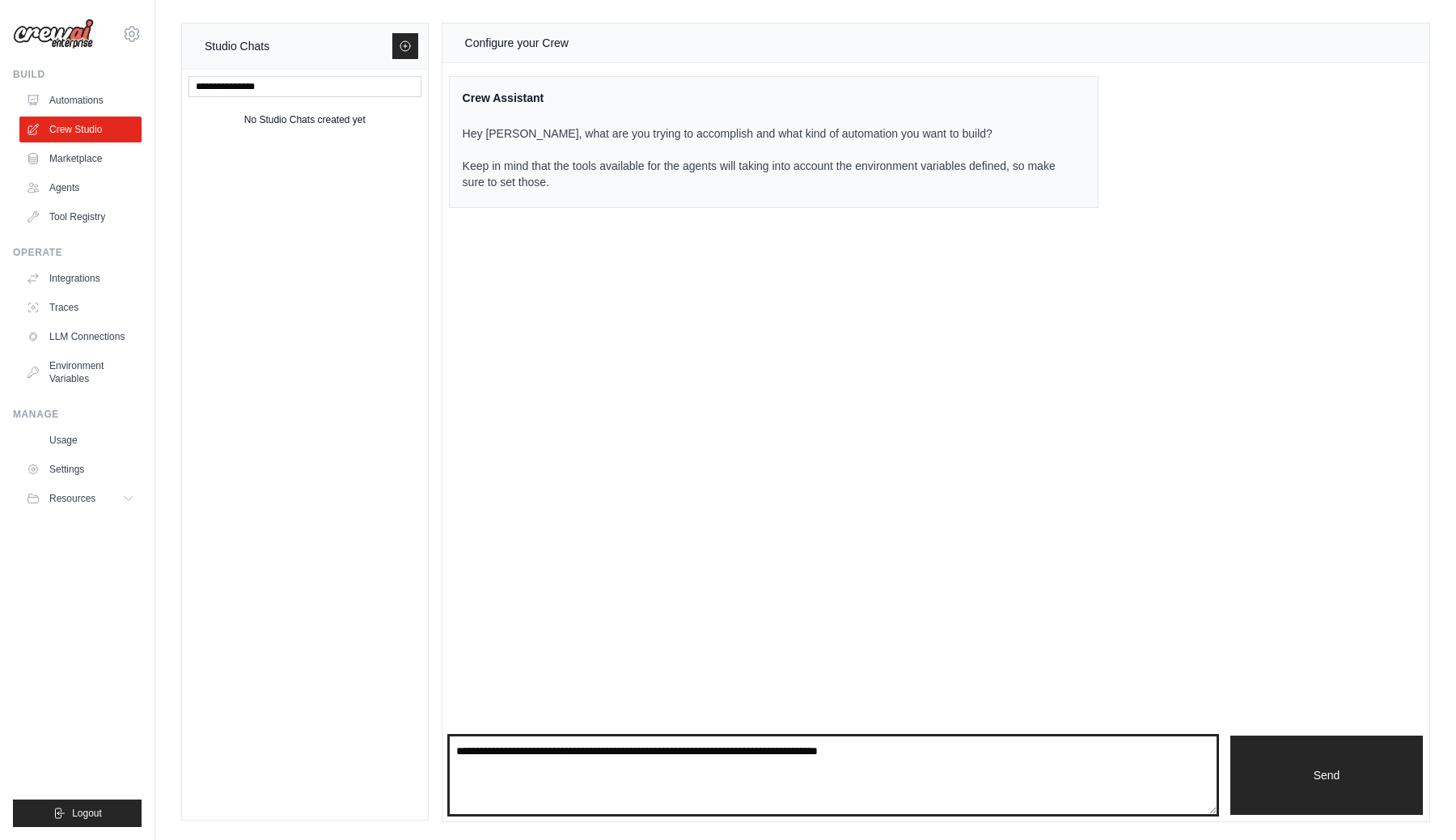
click at [1114, 790] on textarea at bounding box center [833, 775] width 769 height 79
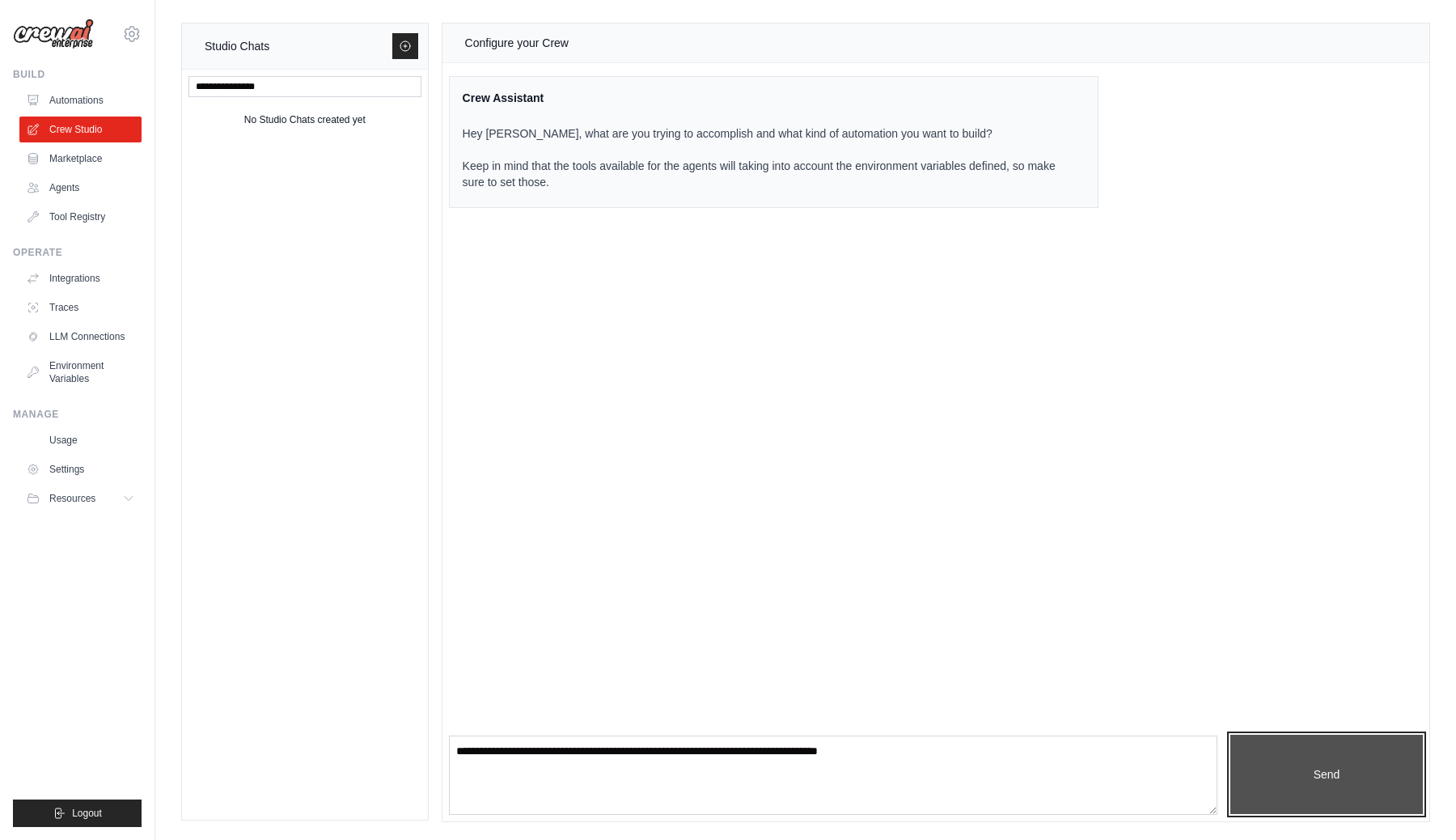
click at [1265, 783] on button "Send" at bounding box center [1326, 774] width 192 height 79
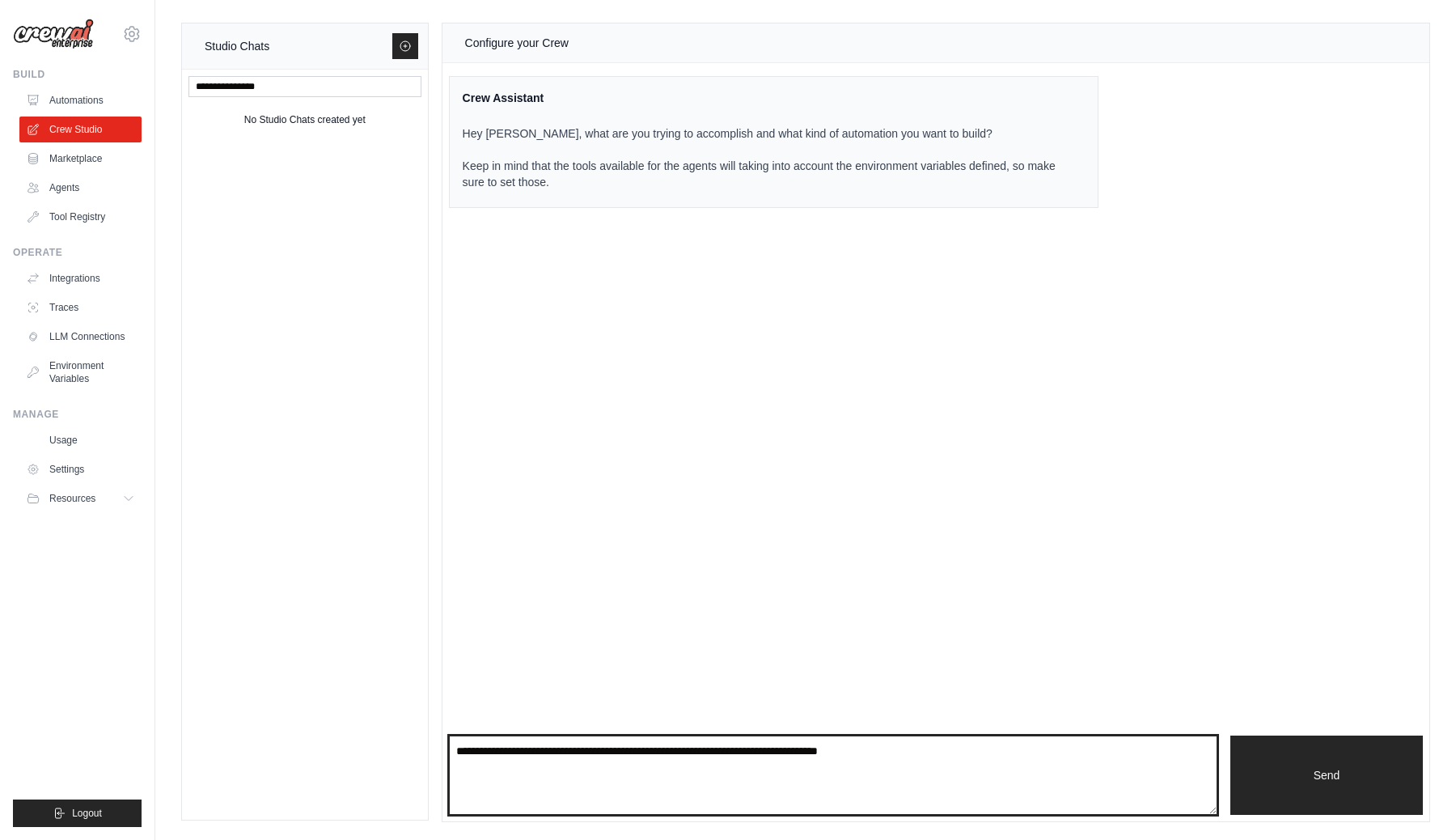
click at [976, 754] on textarea at bounding box center [833, 775] width 769 height 79
type textarea "*****"
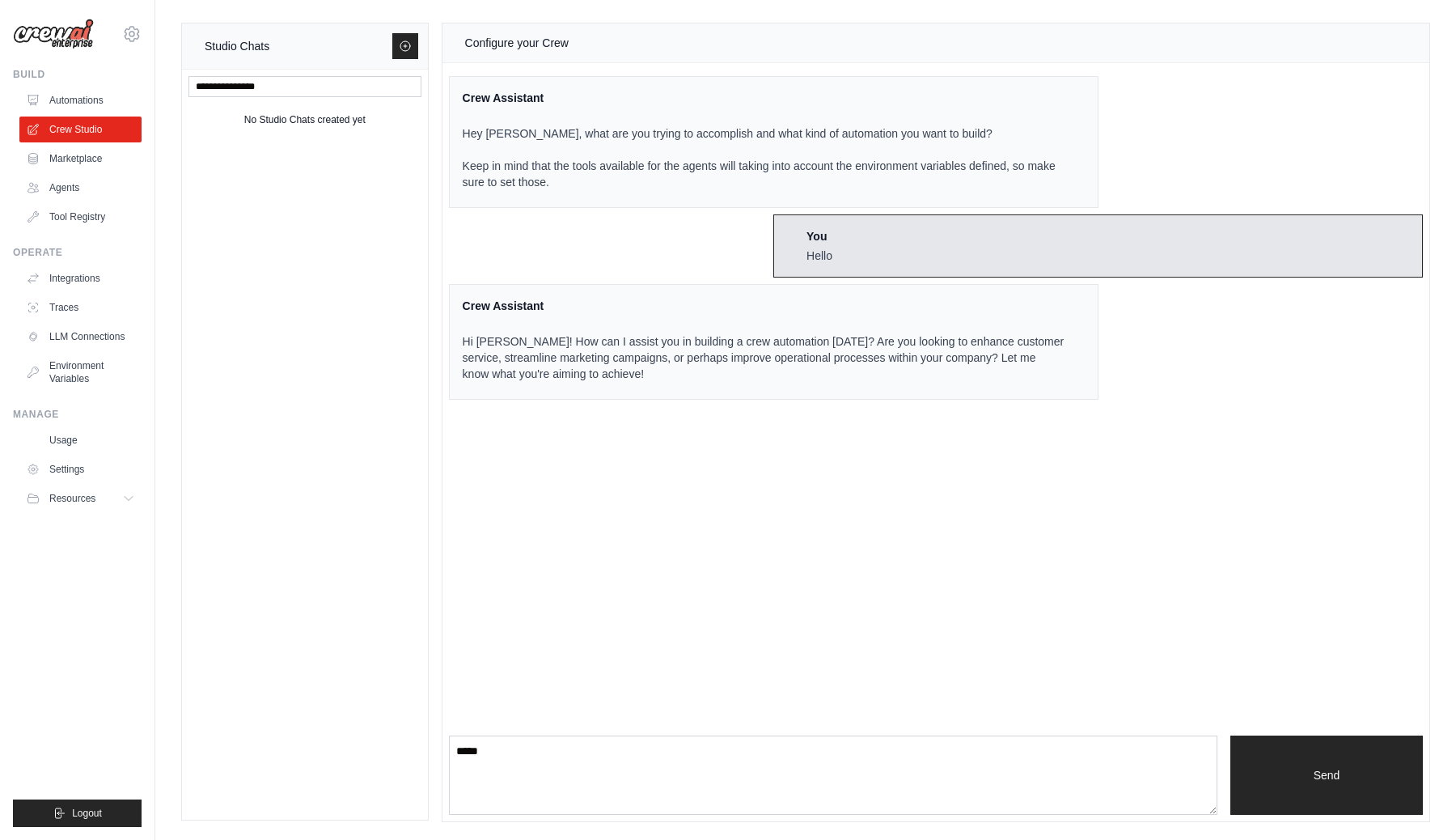
click at [447, 342] on div "Crew Assistant Hey [PERSON_NAME], what are you trying to accomplish and what ki…" at bounding box center [935, 238] width 987 height 350
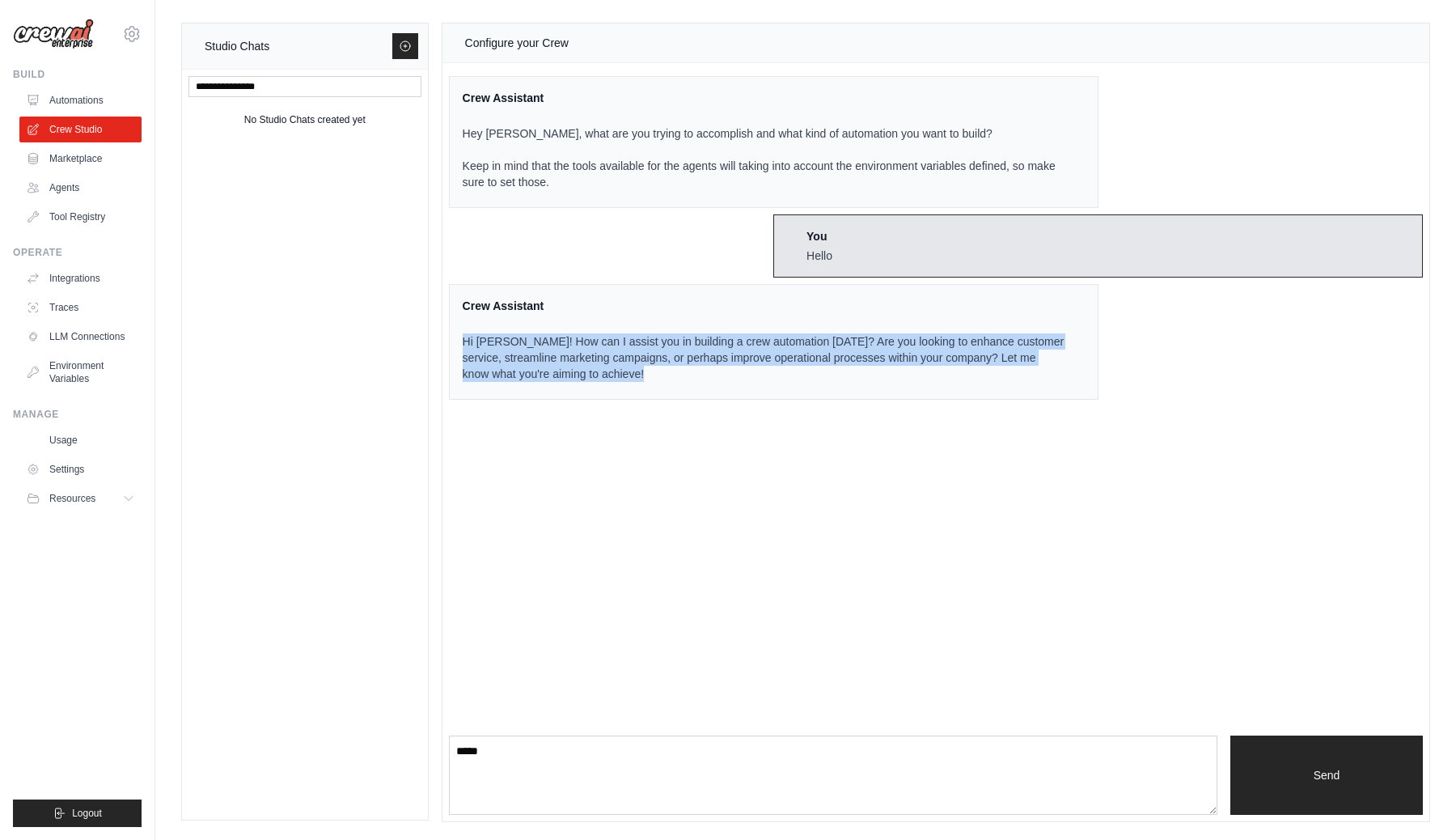
drag, startPoint x: 447, startPoint y: 342, endPoint x: 611, endPoint y: 380, distance: 168.3
click at [610, 380] on div "Crew Assistant Hey [PERSON_NAME], what are you trying to accomplish and what ki…" at bounding box center [935, 238] width 987 height 350
click at [611, 380] on p "Hi [PERSON_NAME]! How can I assist you in building a crew automation [DATE]? Ar…" at bounding box center [763, 357] width 602 height 49
drag, startPoint x: 611, startPoint y: 380, endPoint x: 430, endPoint y: 285, distance: 204.4
click at [430, 285] on div "Studio Chats No Studio Chats created yet Configure your Crew Crew Assistant Hey…" at bounding box center [805, 422] width 1249 height 800
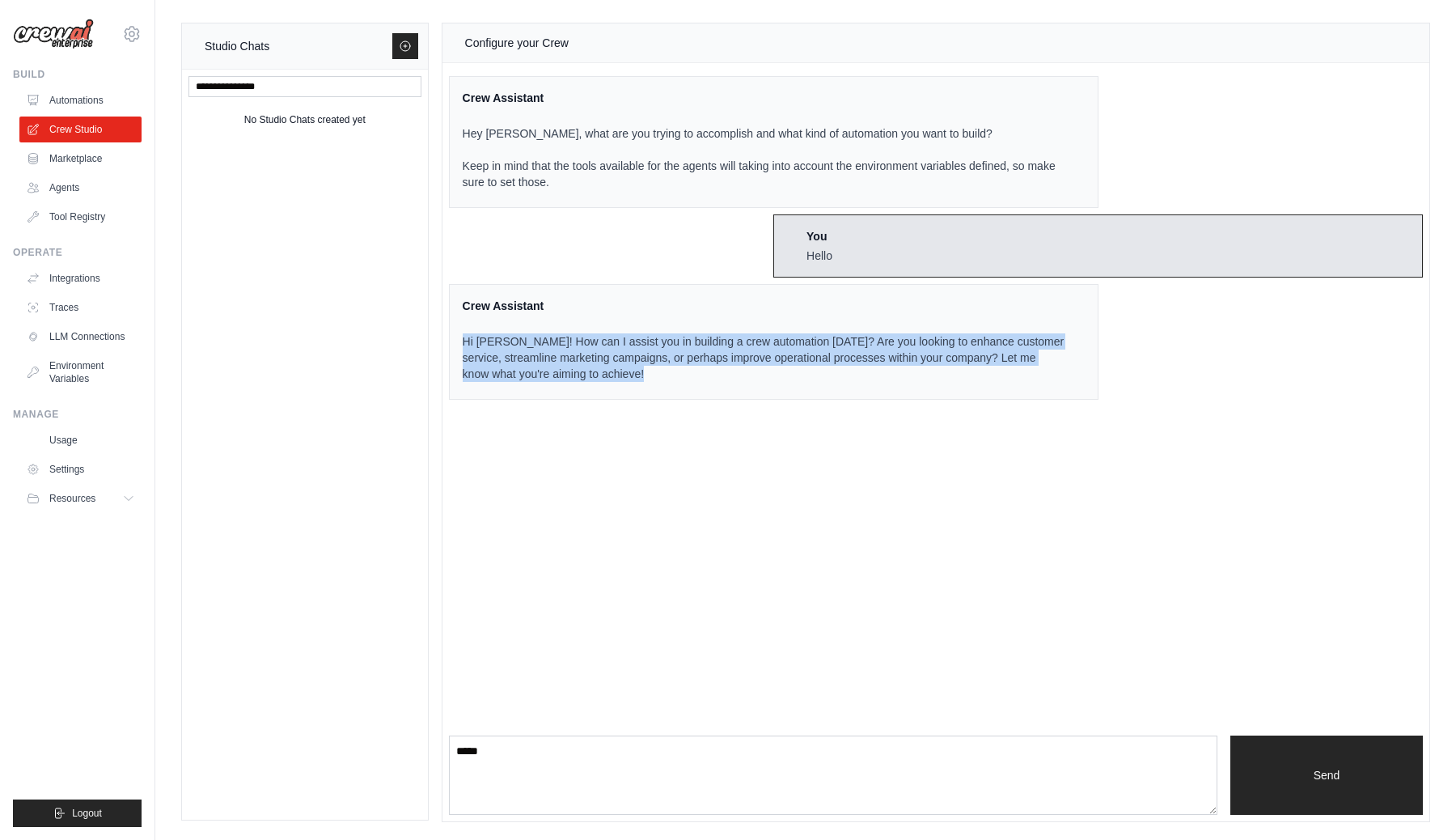
click at [557, 381] on p "Hi [PERSON_NAME]! How can I assist you in building a crew automation [DATE]? Ar…" at bounding box center [763, 357] width 602 height 49
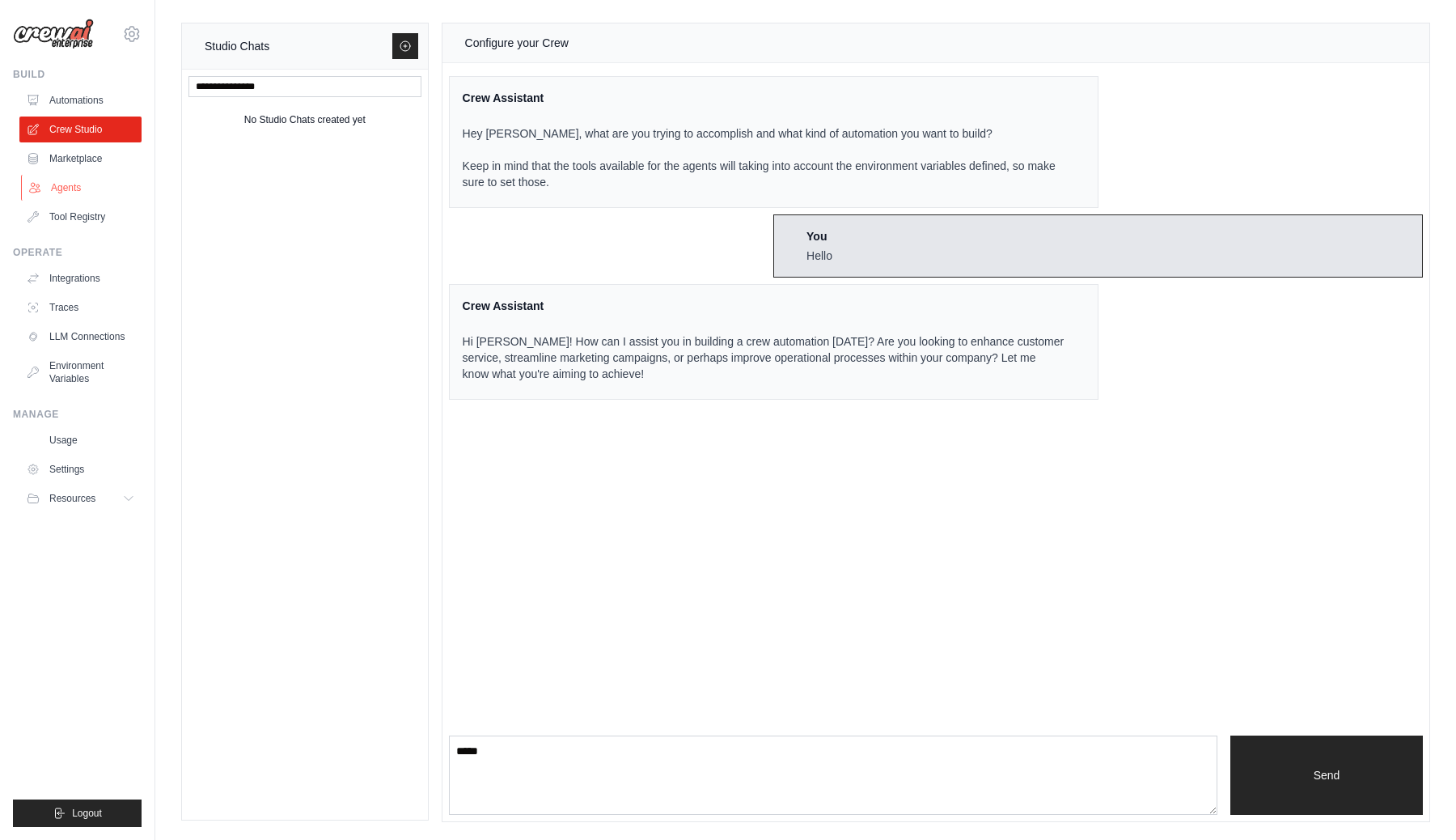
click at [71, 185] on link "Agents" at bounding box center [82, 187] width 123 height 26
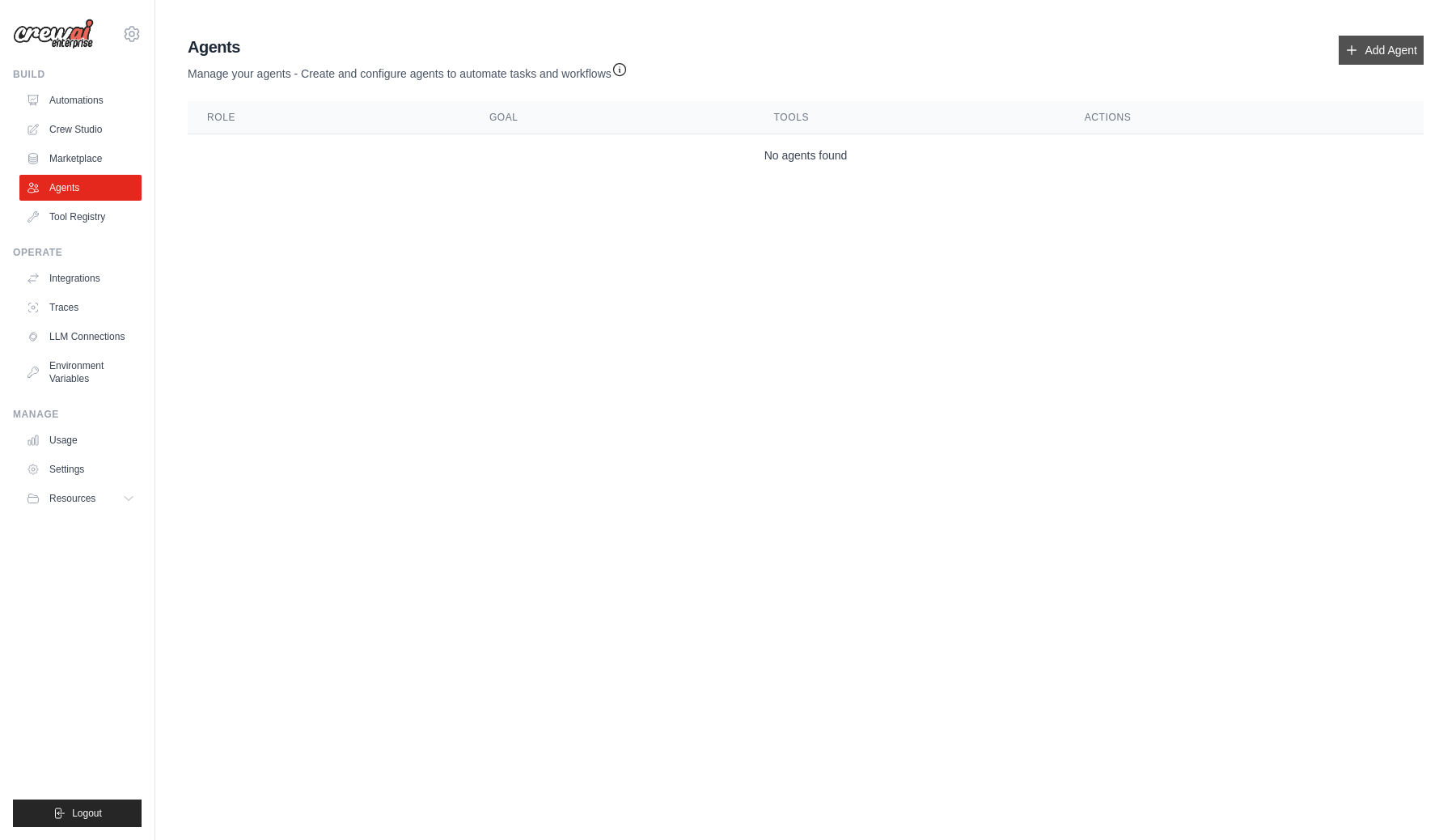
click at [1372, 49] on link "Add Agent" at bounding box center [1380, 50] width 85 height 29
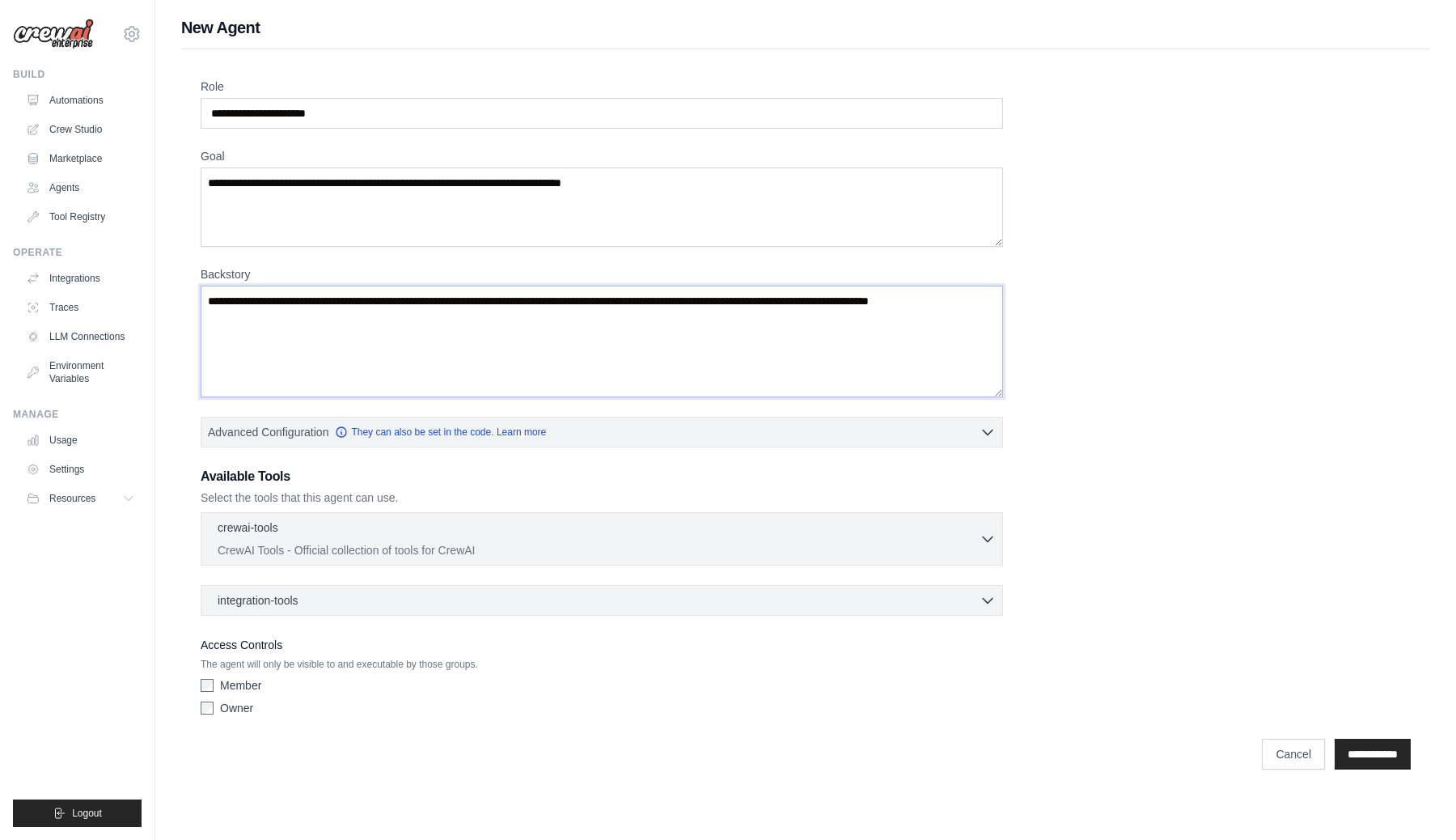
click at [310, 328] on textarea "Backstory" at bounding box center [602, 341] width 802 height 112
click at [309, 215] on textarea "Goal" at bounding box center [602, 207] width 802 height 79
click at [316, 118] on input "Role" at bounding box center [602, 113] width 802 height 31
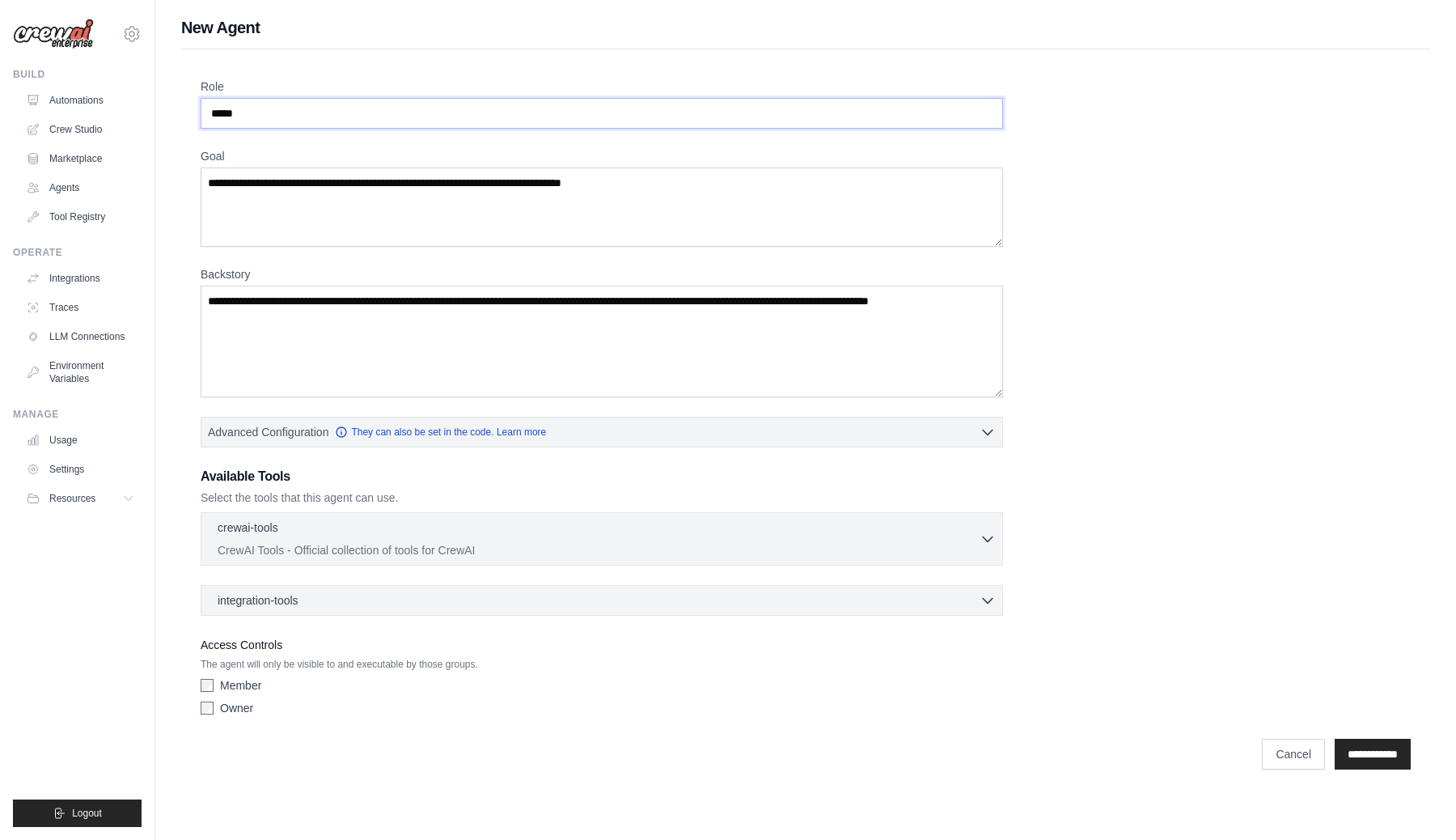
type input "*****"
click at [299, 202] on textarea "Goal" at bounding box center [602, 207] width 802 height 79
paste textarea "*****"
type textarea "*****"
click at [290, 340] on textarea "Backstory" at bounding box center [602, 341] width 802 height 112
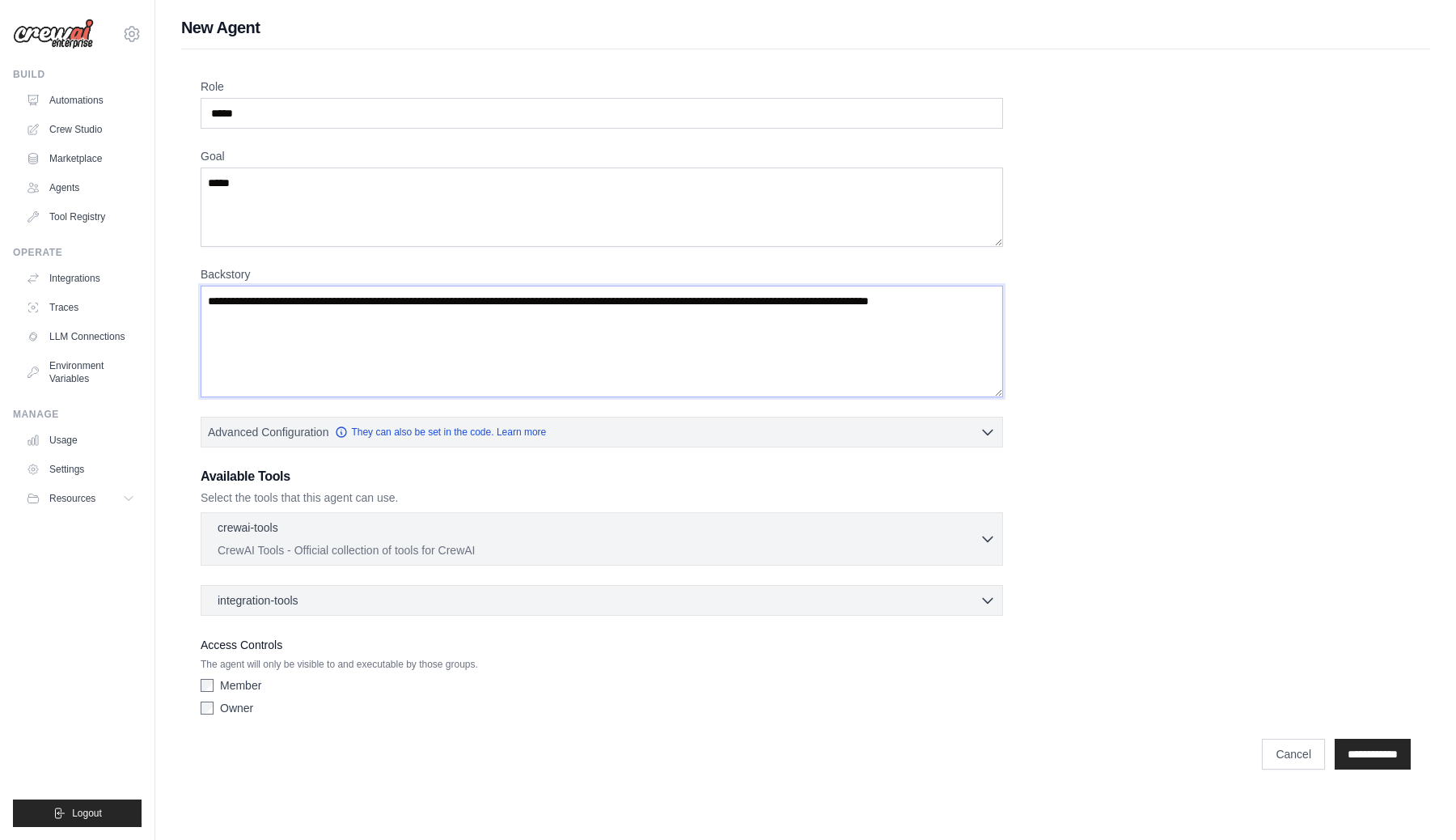
paste textarea "*****"
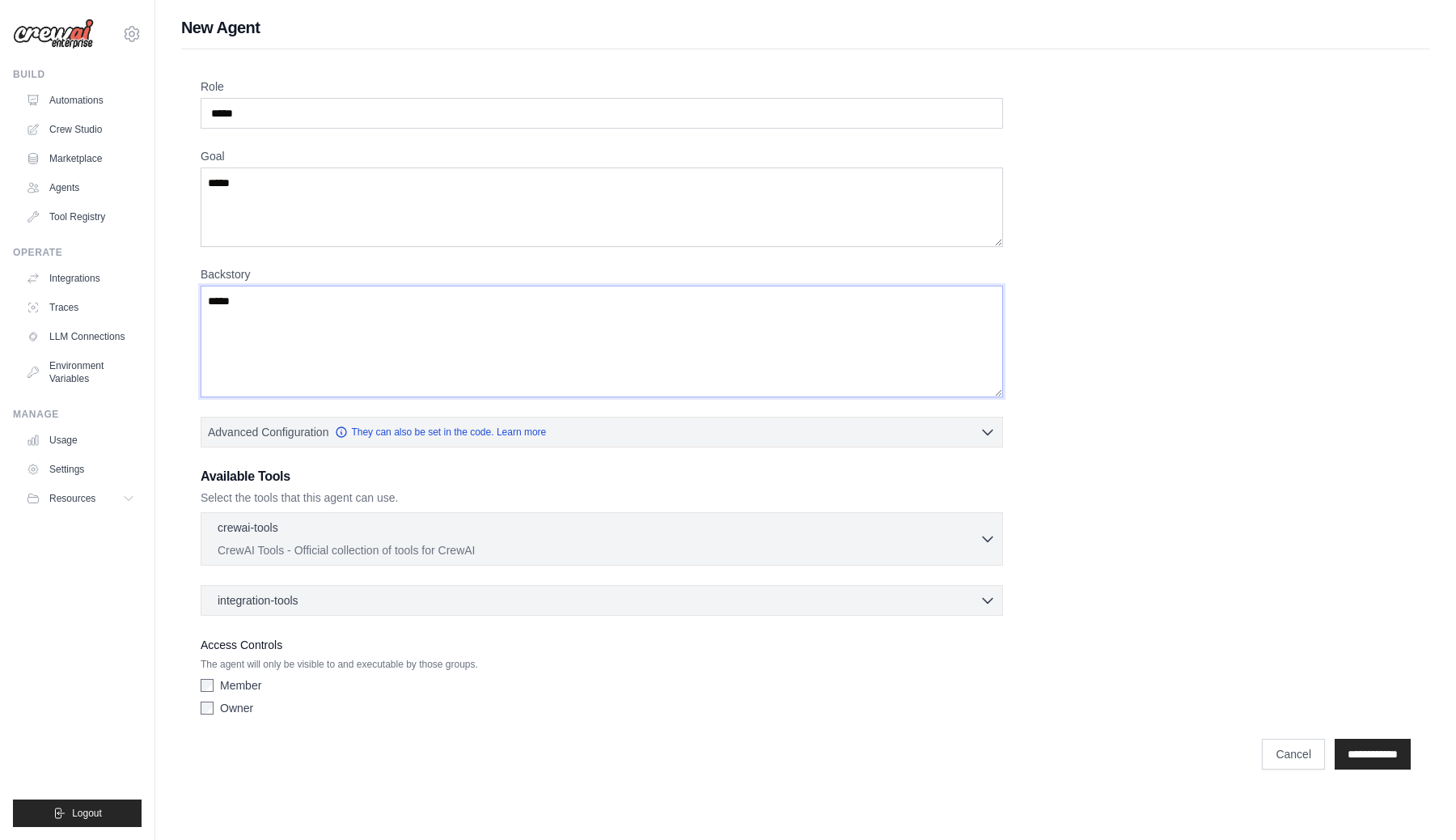
type textarea "*****"
click at [638, 455] on div "Role ***** Goal ***** [GEOGRAPHIC_DATA] ***** Advanced Configuration They can a…" at bounding box center [806, 400] width 1210 height 645
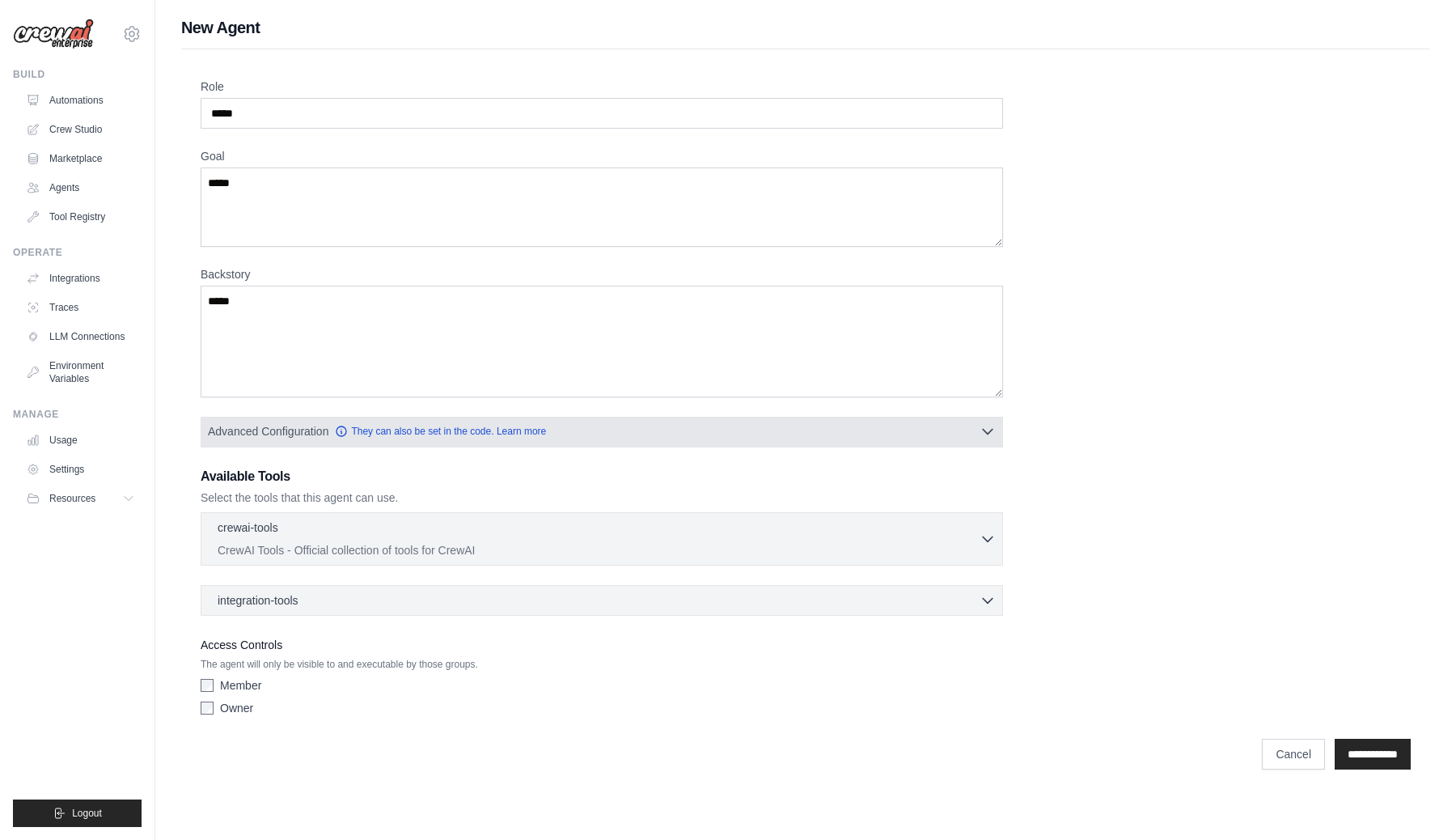
click at [646, 443] on button "Advanced Configuration They can also be set in the code. Learn more" at bounding box center [601, 431] width 800 height 29
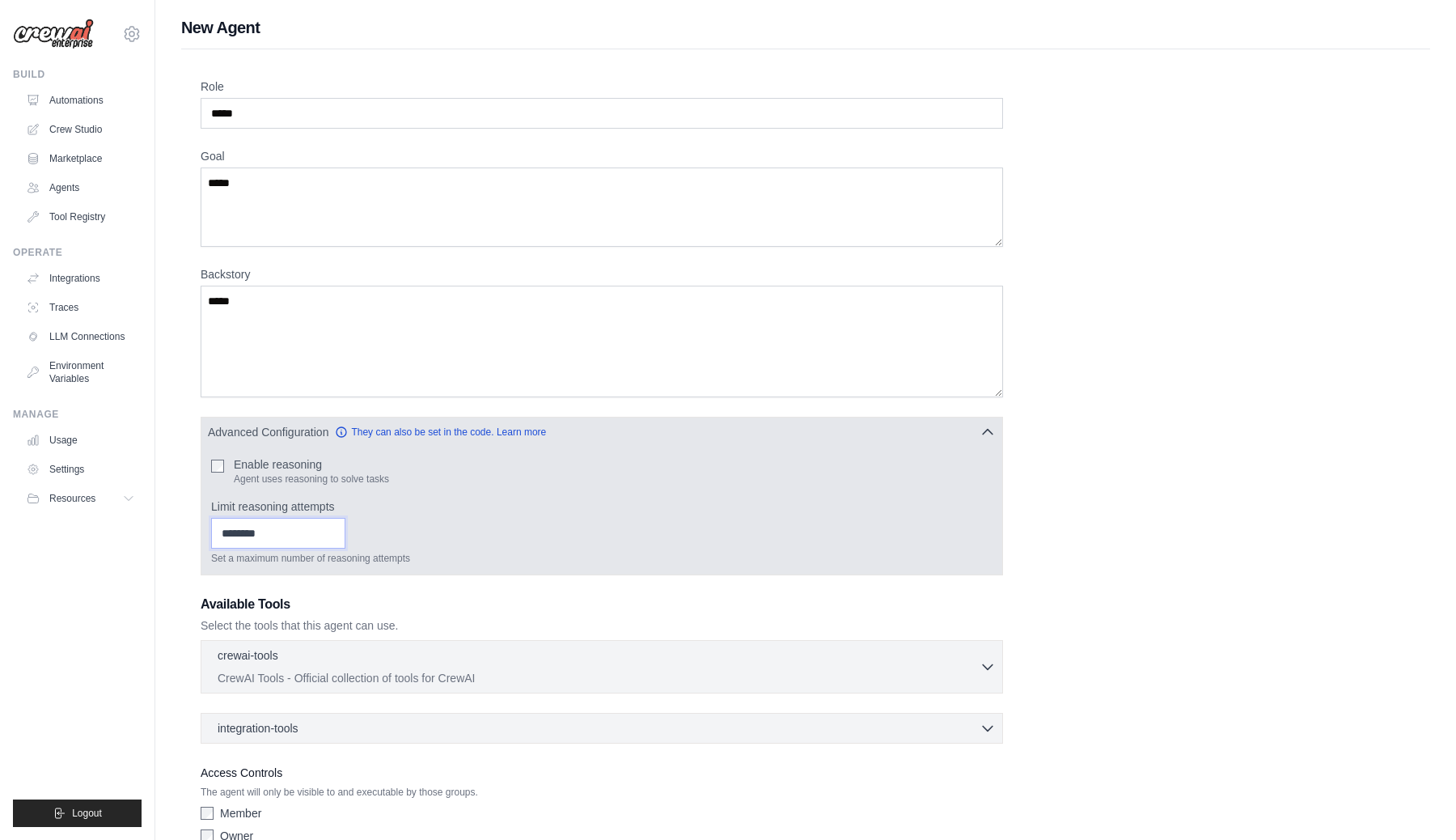
click at [279, 546] on input "Limit reasoning attempts" at bounding box center [279, 534] width 134 height 31
type input "*"
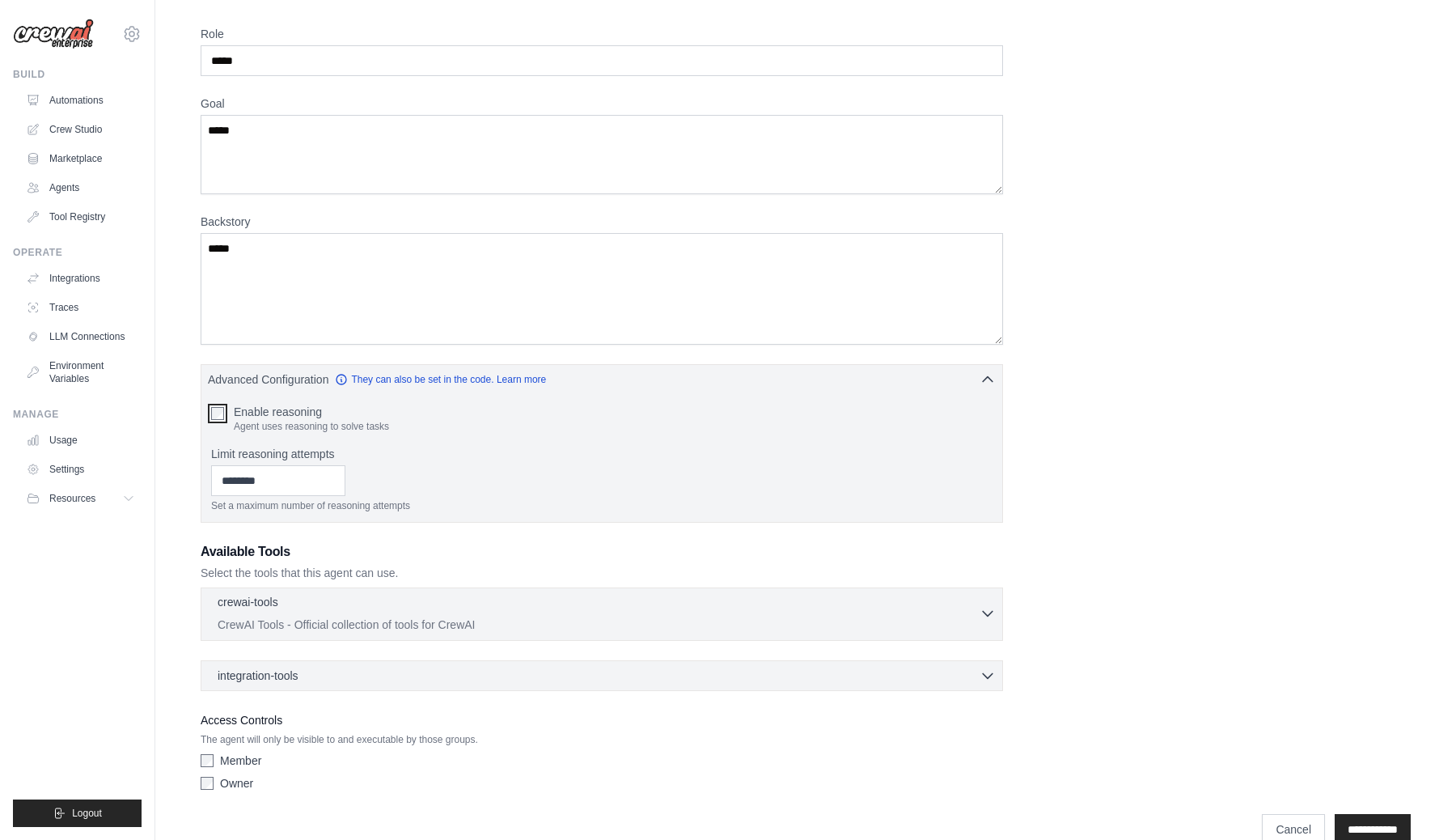
scroll to position [83, 0]
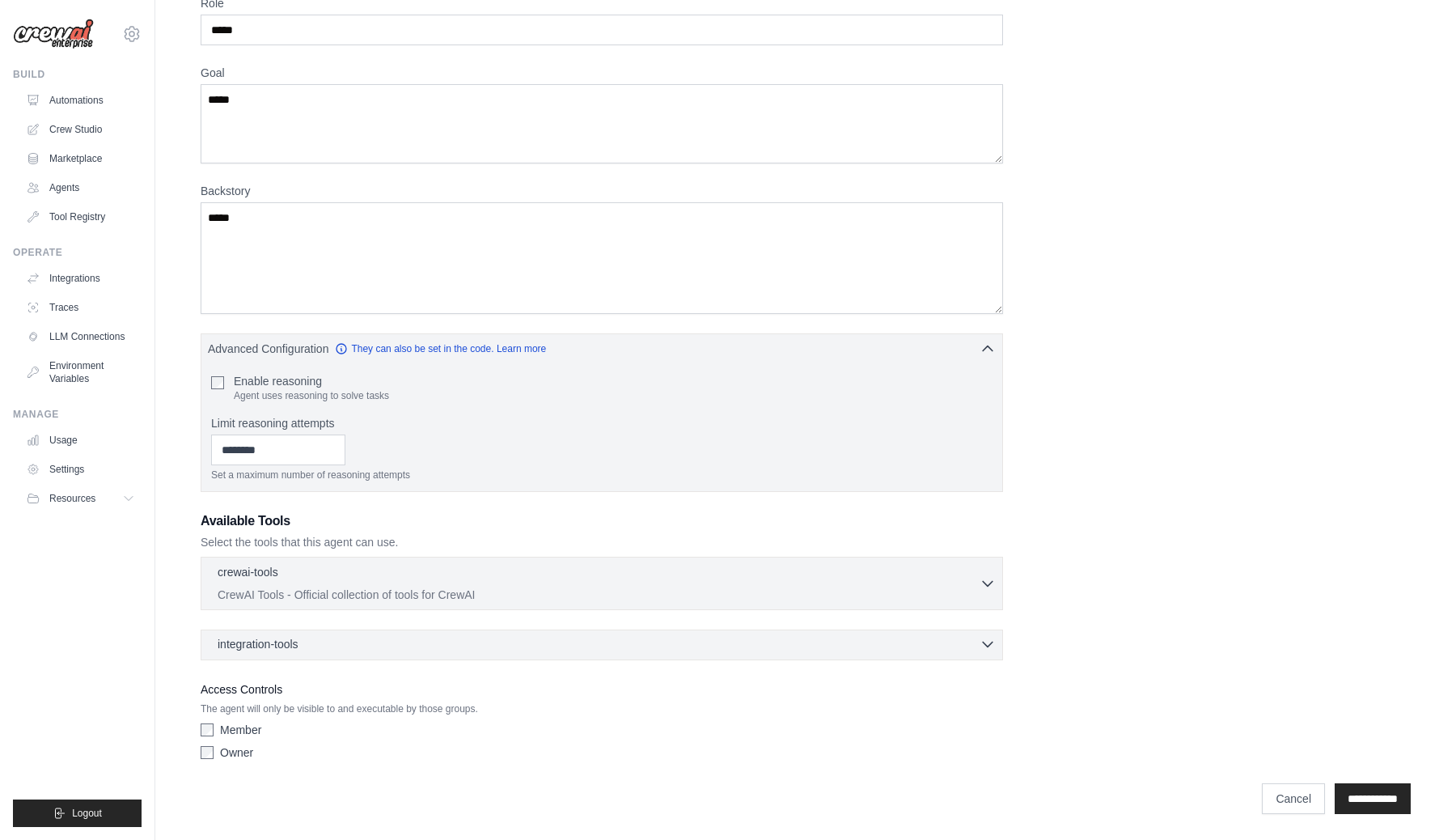
click at [332, 647] on div "integration-tools 0 selected" at bounding box center [606, 644] width 778 height 16
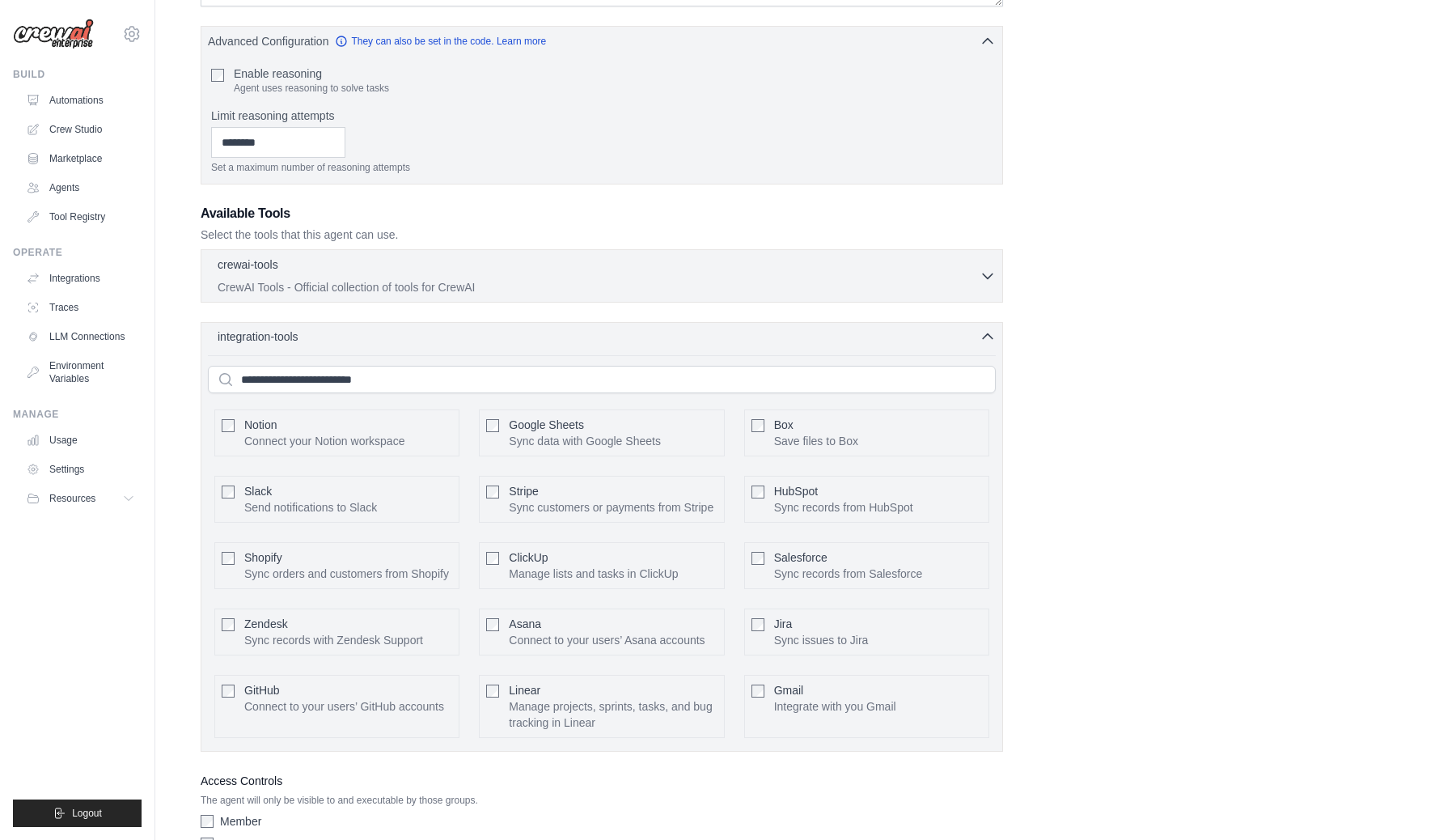
scroll to position [483, 0]
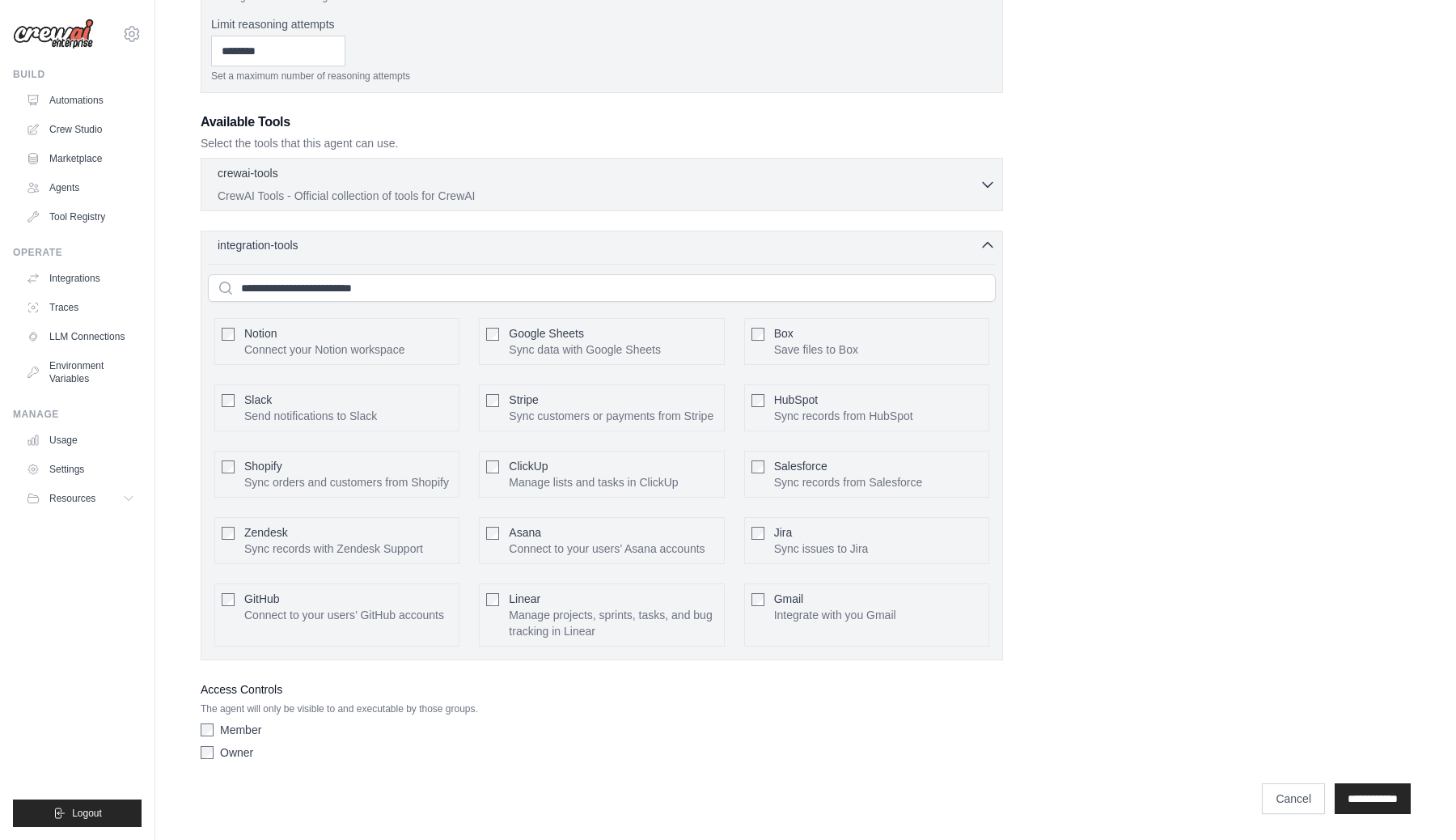
click at [359, 242] on div "integration-tools 0 selected" at bounding box center [606, 245] width 778 height 16
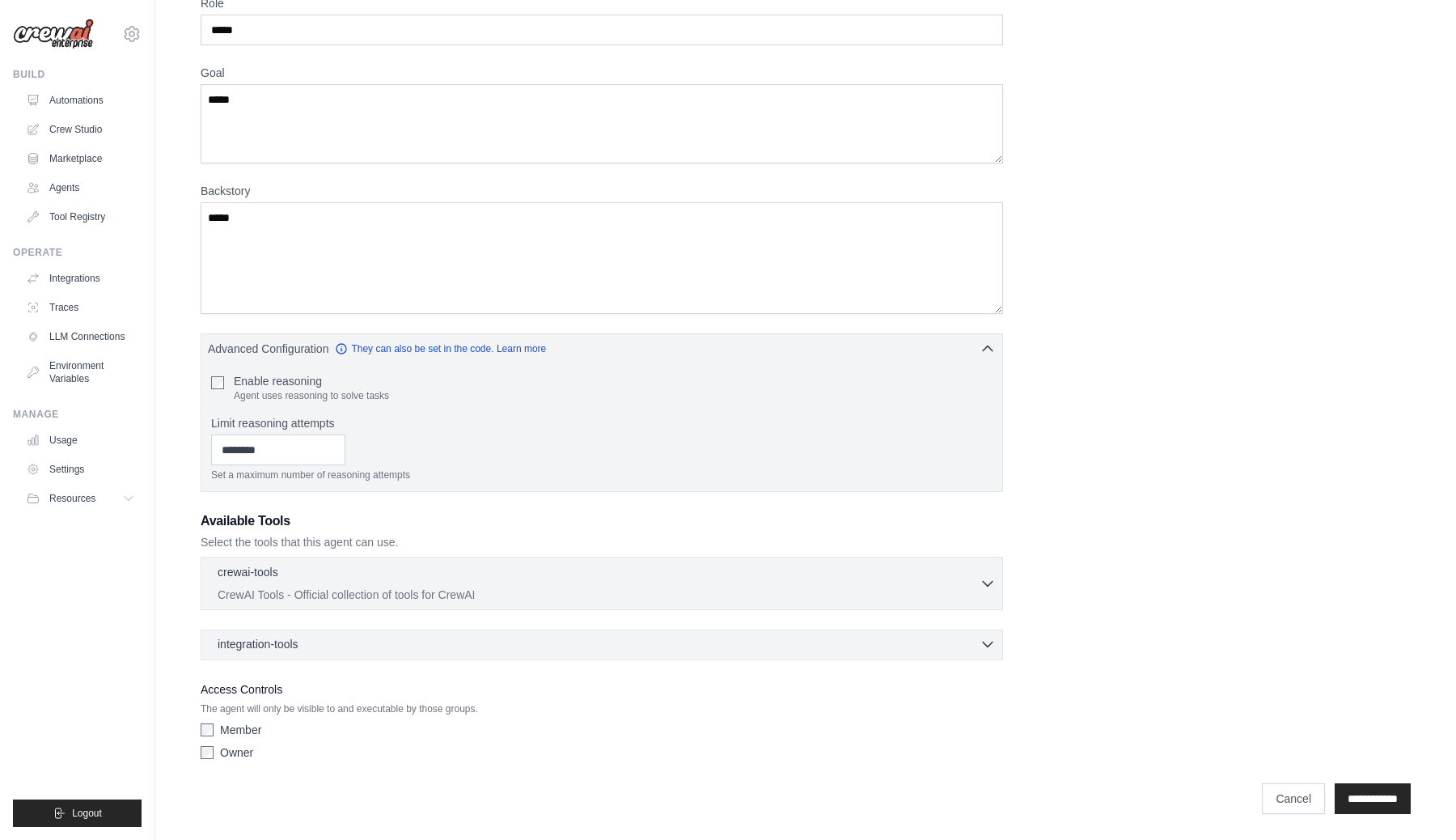
scroll to position [83, 0]
click at [354, 570] on div "crewai-tools 0 selected" at bounding box center [598, 573] width 762 height 19
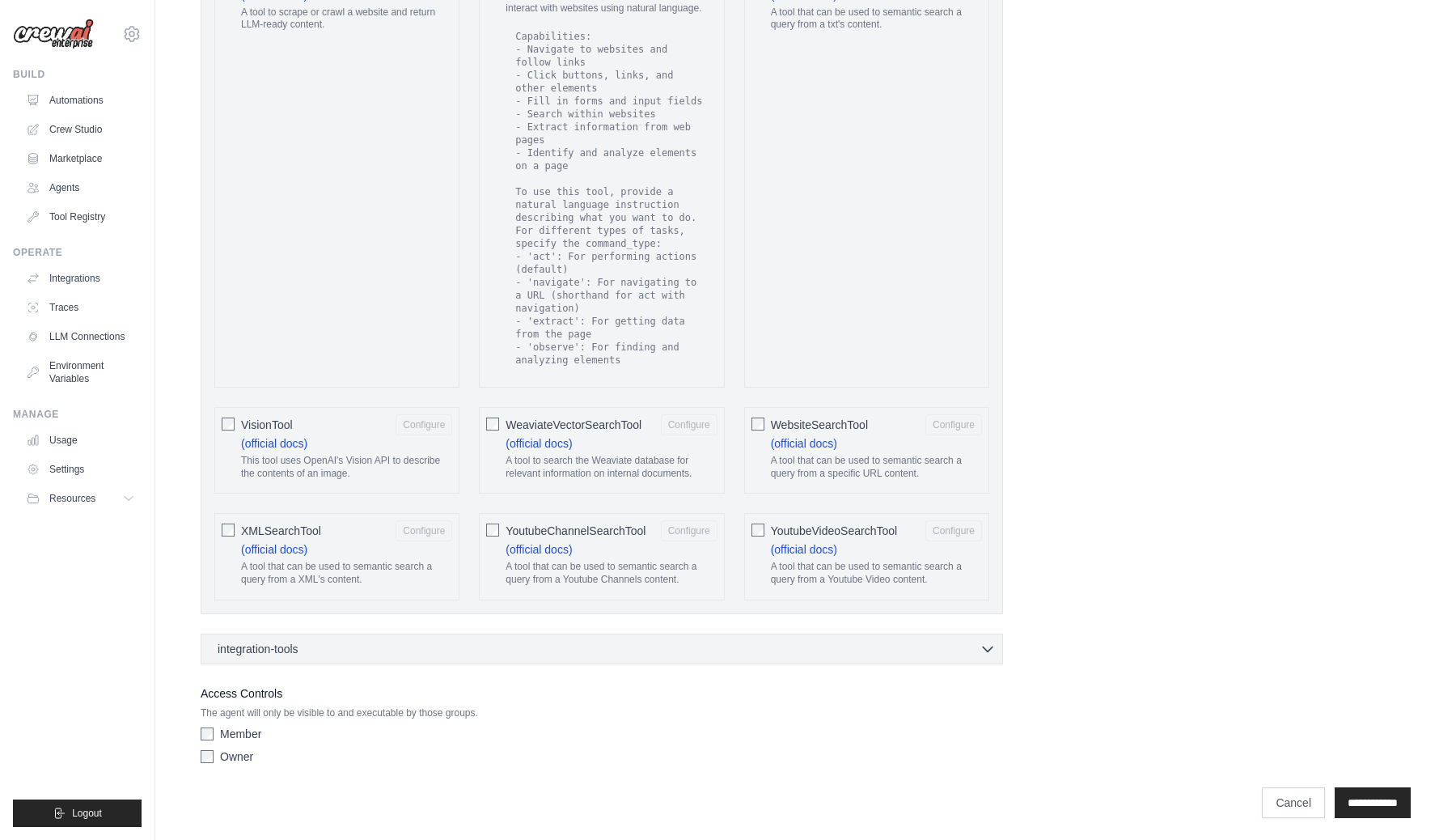
scroll to position [2859, 0]
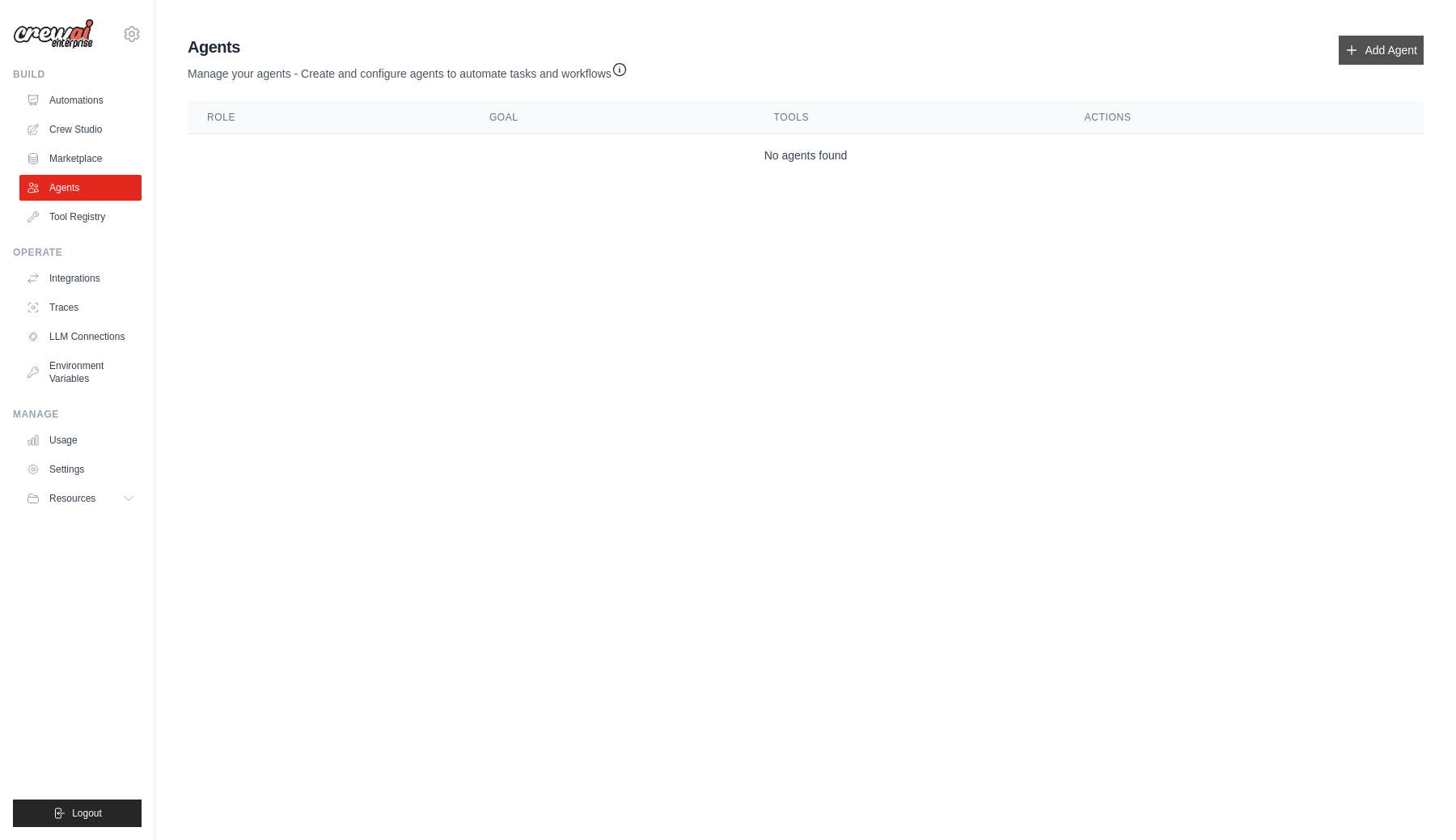
click at [1370, 43] on link "Add Agent" at bounding box center [1380, 50] width 85 height 29
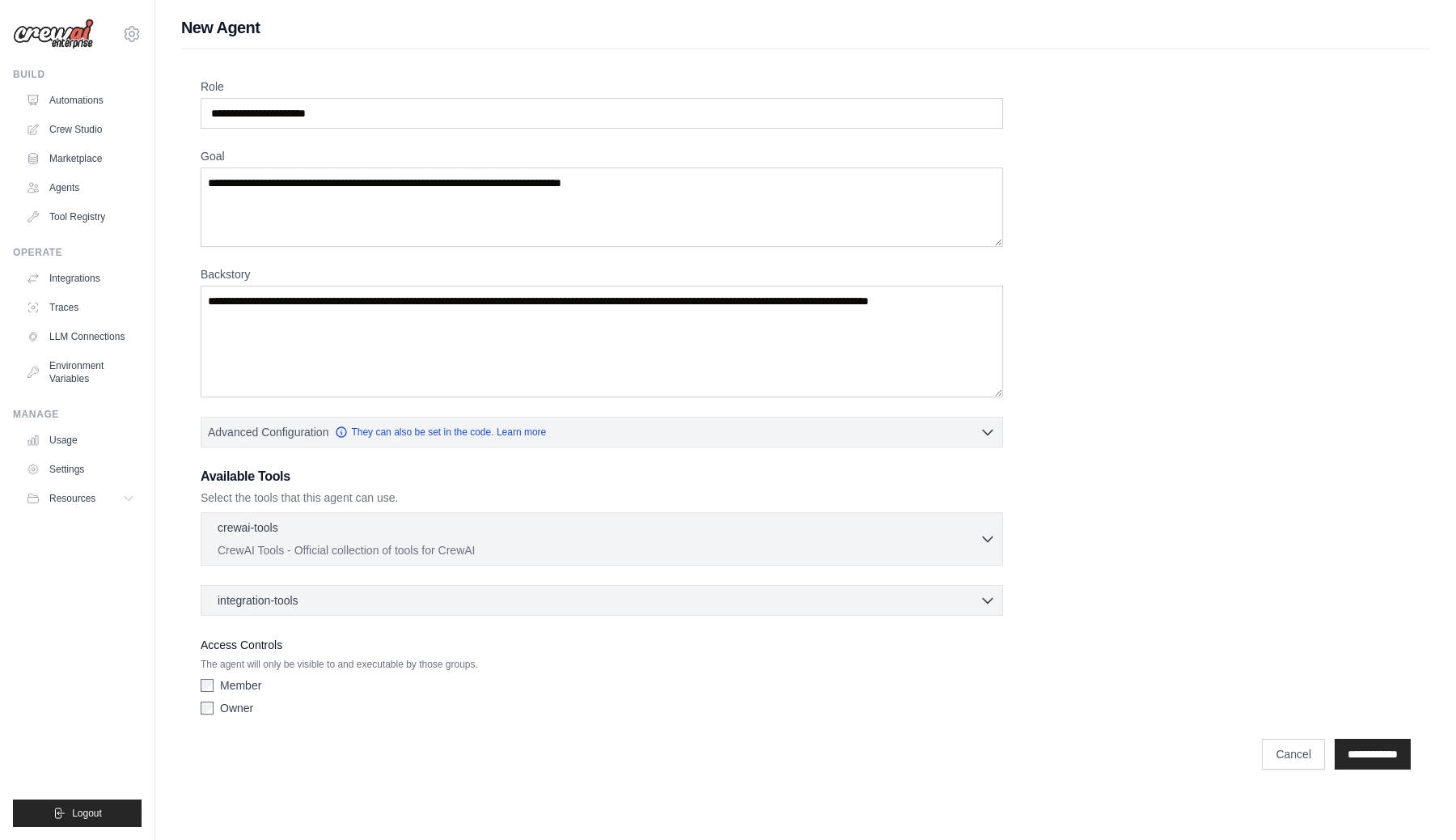
click at [205, 648] on label "Access Controls" at bounding box center [602, 645] width 802 height 19
drag, startPoint x: 205, startPoint y: 648, endPoint x: 482, endPoint y: 666, distance: 277.6
click at [482, 666] on div "Access Controls The agent will only be visible to and executable by those group…" at bounding box center [602, 678] width 802 height 87
click at [482, 666] on p "The agent will only be visible to and executable by those groups." at bounding box center [602, 665] width 802 height 13
drag, startPoint x: 482, startPoint y: 666, endPoint x: 194, endPoint y: 637, distance: 289.5
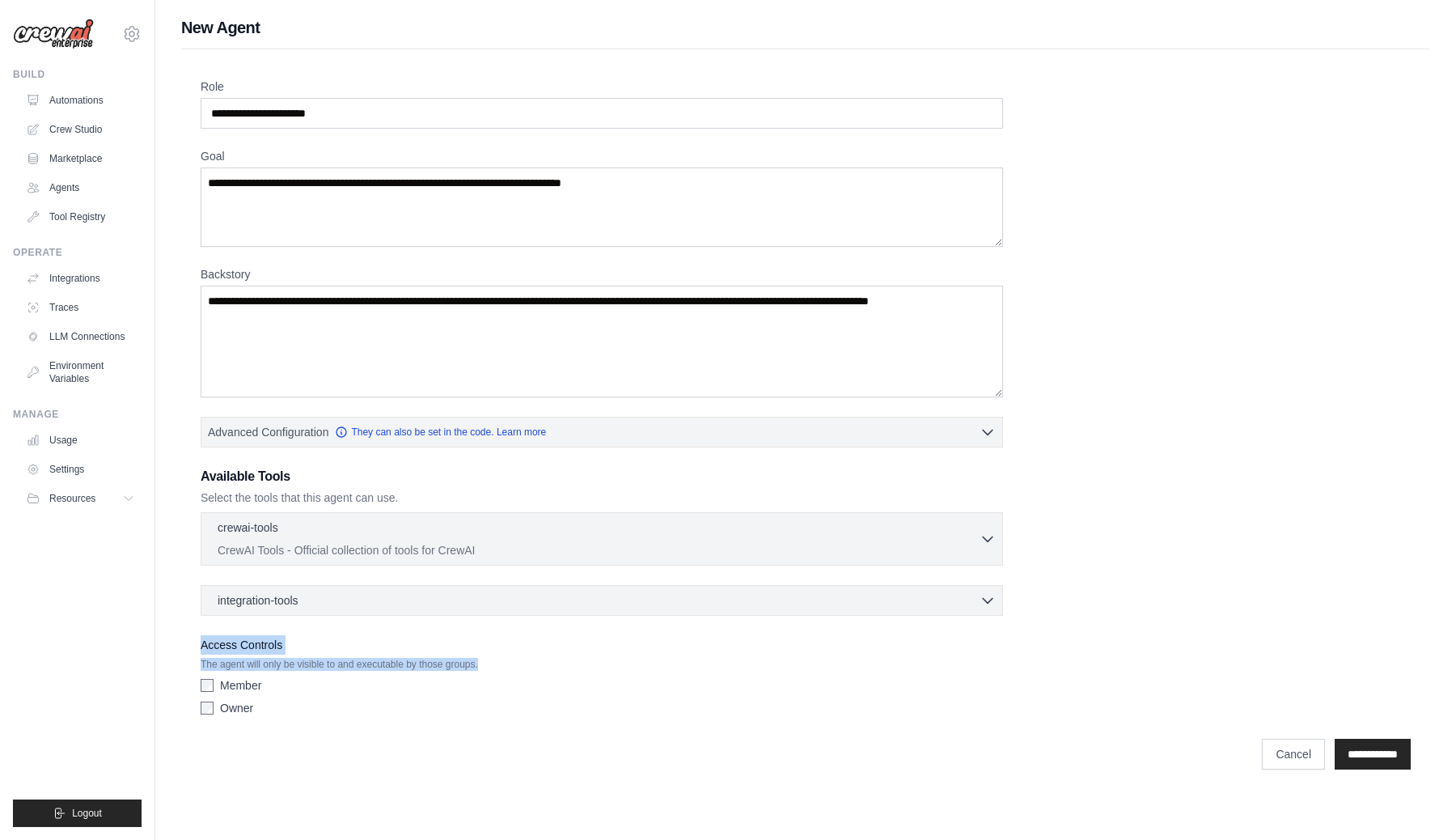
click at [194, 637] on div "Role Goal [GEOGRAPHIC_DATA] Advanced Configuration They can also be set in the …" at bounding box center [805, 415] width 1249 height 730
drag, startPoint x: 194, startPoint y: 637, endPoint x: 585, endPoint y: 681, distance: 393.5
click at [587, 681] on div "Role Goal [GEOGRAPHIC_DATA] Advanced Configuration They can also be set in the …" at bounding box center [805, 415] width 1249 height 730
click at [66, 210] on link "Tool Registry" at bounding box center [82, 216] width 123 height 26
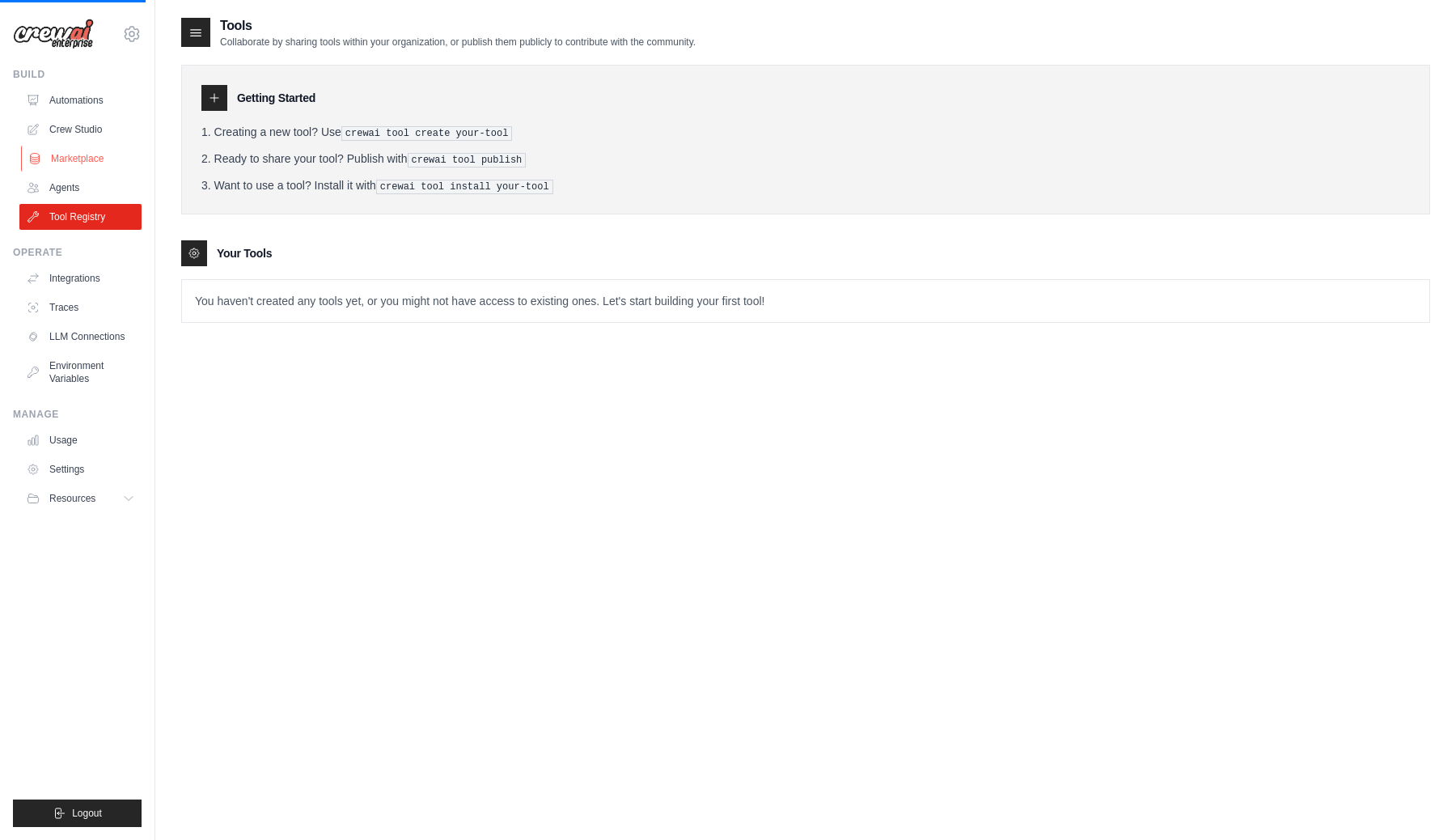
click at [78, 153] on link "Marketplace" at bounding box center [82, 158] width 123 height 26
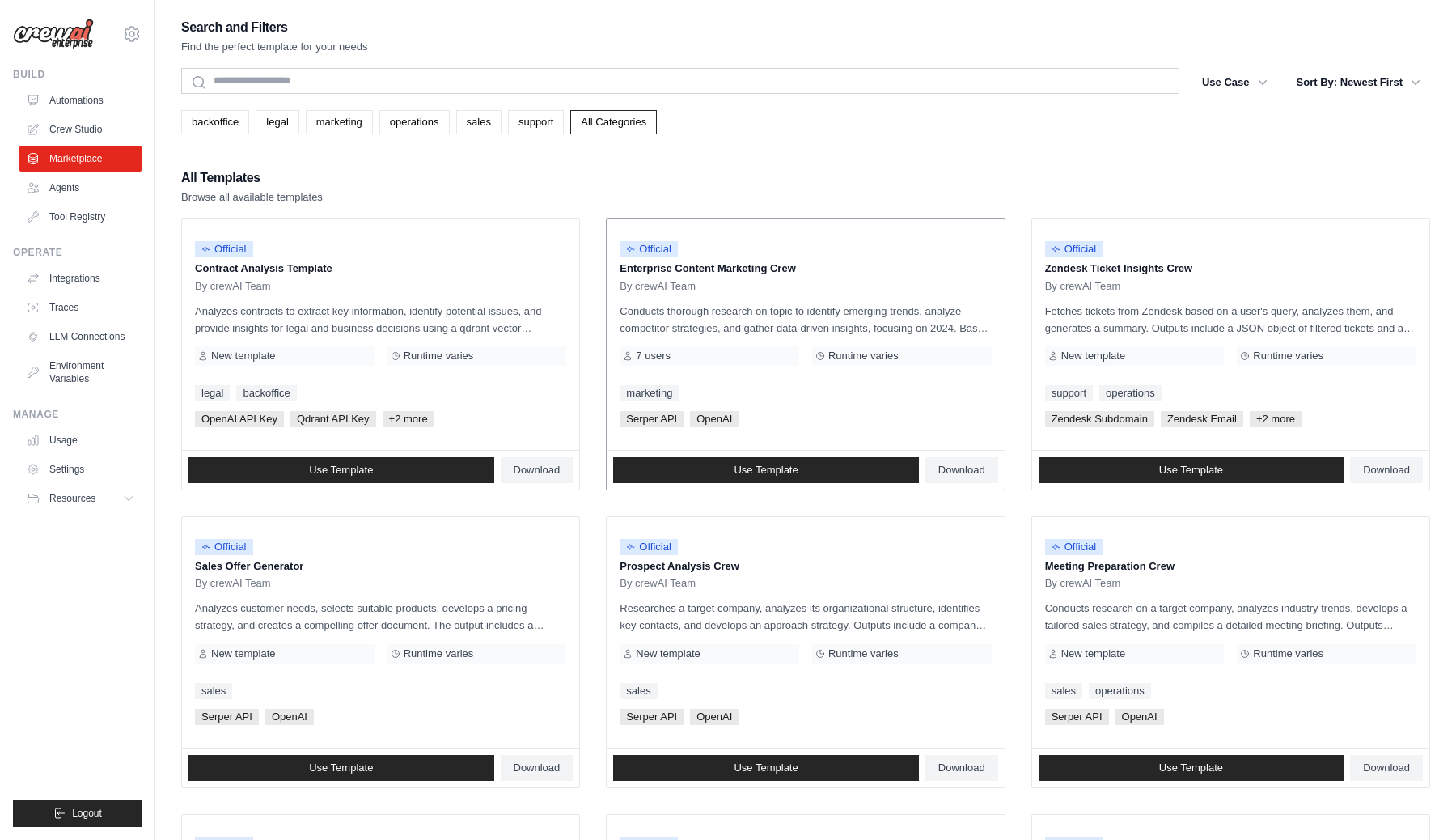
click at [743, 267] on p "Enterprise Content Marketing Crew" at bounding box center [805, 268] width 371 height 16
click at [807, 329] on p "Conducts thorough research on topic to identify emerging trends, analyze compet…" at bounding box center [805, 319] width 371 height 34
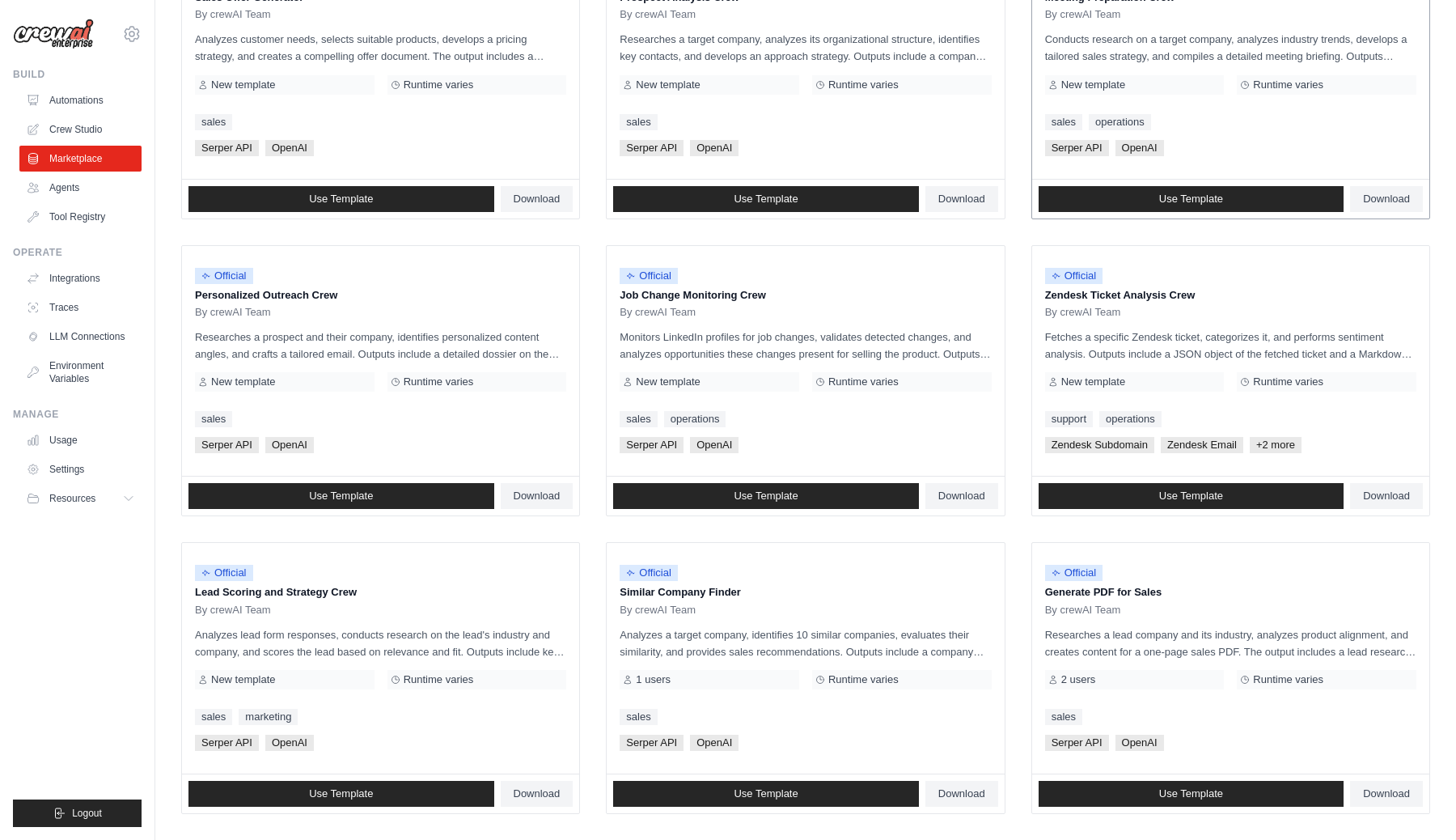
scroll to position [580, 0]
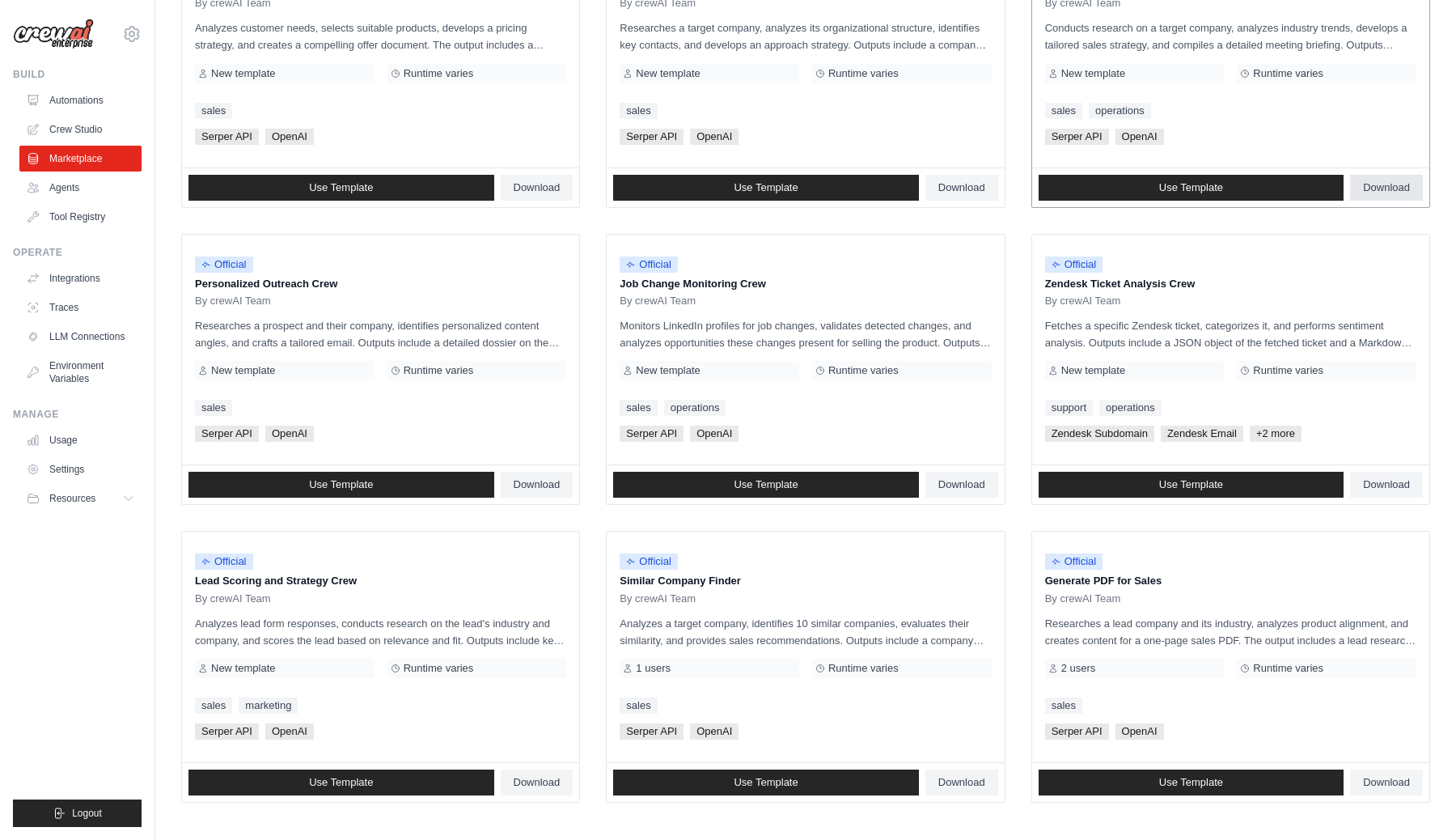
click at [1388, 180] on link "Download" at bounding box center [1386, 187] width 73 height 26
